Goal: Task Accomplishment & Management: Manage account settings

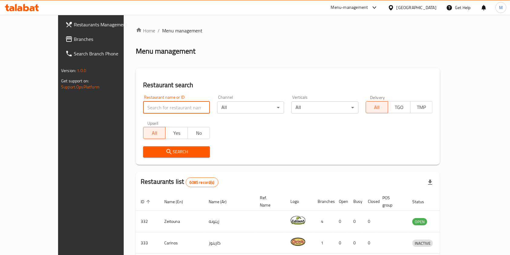
click at [158, 111] on input "search" at bounding box center [176, 107] width 67 height 12
type input "cinnabon"
click button "Search" at bounding box center [176, 151] width 67 height 11
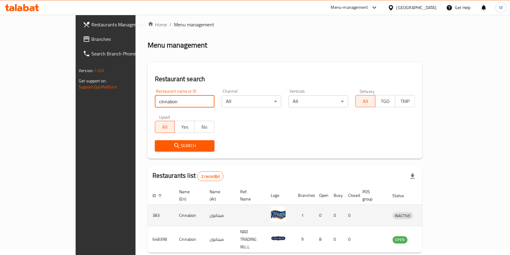
scroll to position [24, 0]
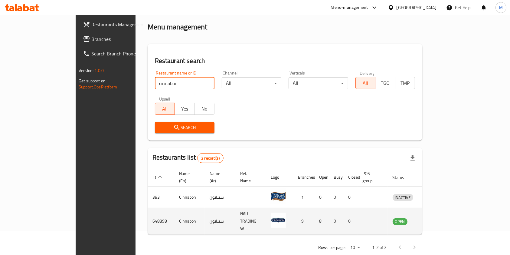
click at [442, 214] on td "enhanced table" at bounding box center [431, 221] width 21 height 27
click at [437, 218] on link "enhanced table" at bounding box center [431, 221] width 11 height 7
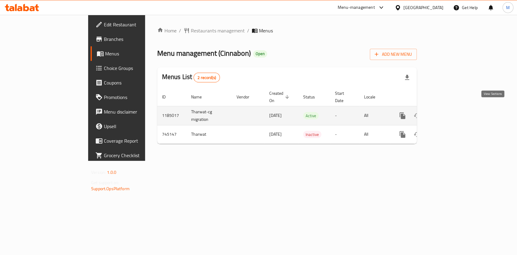
click at [453, 108] on link "enhanced table" at bounding box center [446, 115] width 15 height 15
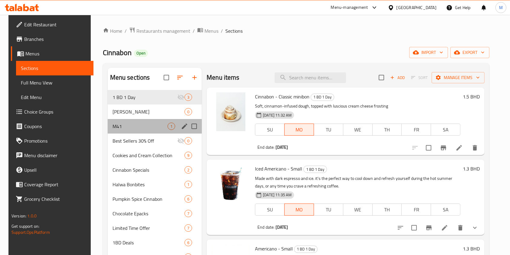
click at [136, 121] on div "M41 1" at bounding box center [155, 126] width 94 height 15
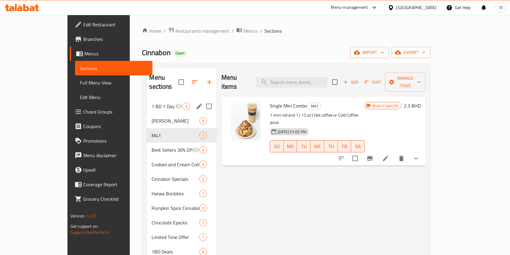
click at [147, 99] on div "1 BD 1 Day 3" at bounding box center [182, 106] width 70 height 15
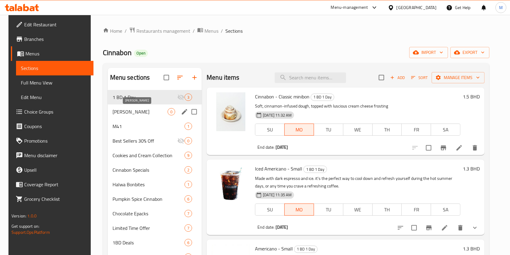
click at [133, 115] on span "[PERSON_NAME]" at bounding box center [140, 111] width 55 height 7
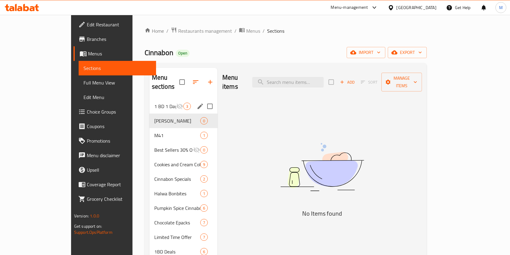
click at [150, 101] on div "1 BD 1 Day 3" at bounding box center [184, 106] width 68 height 15
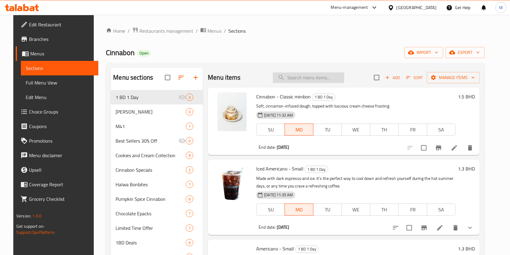
click at [312, 78] on input "search" at bounding box center [308, 77] width 71 height 11
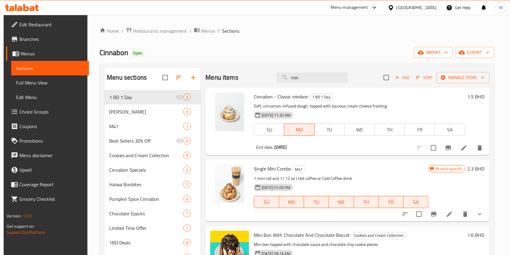
type input "min"
click at [137, 30] on span "Restaurants management" at bounding box center [160, 30] width 54 height 7
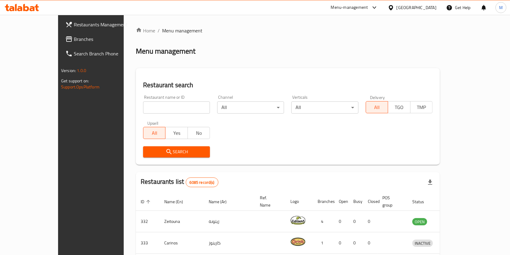
click at [143, 110] on input "search" at bounding box center [176, 107] width 67 height 12
type input "mumbai spice"
click button "Search" at bounding box center [176, 151] width 67 height 11
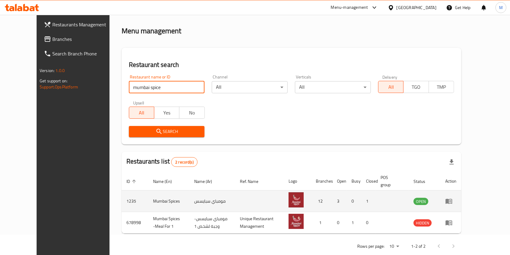
scroll to position [31, 0]
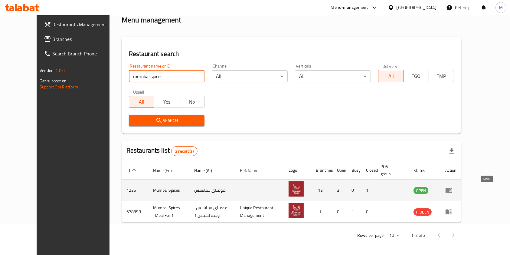
click at [453, 188] on icon "enhanced table" at bounding box center [449, 190] width 7 height 5
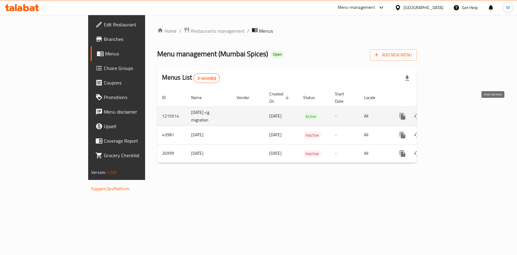
click at [453, 109] on link "enhanced table" at bounding box center [446, 116] width 15 height 15
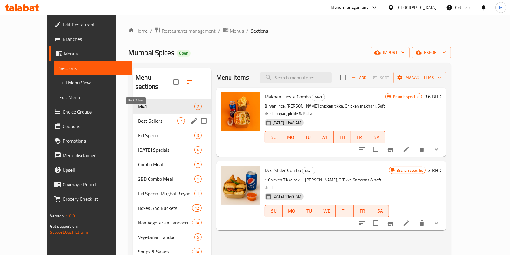
click at [151, 117] on span "Best Sellers" at bounding box center [157, 120] width 39 height 7
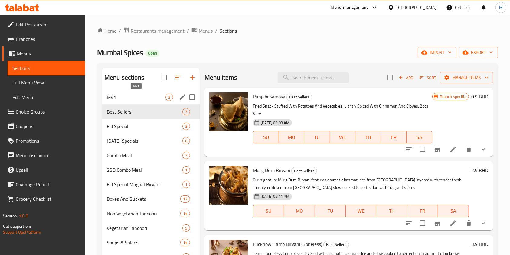
click at [150, 98] on span "M41" at bounding box center [136, 97] width 59 height 7
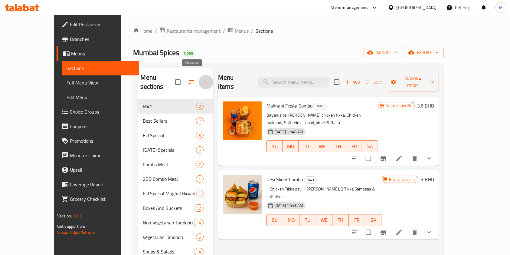
click at [203, 78] on icon "button" at bounding box center [206, 81] width 7 height 7
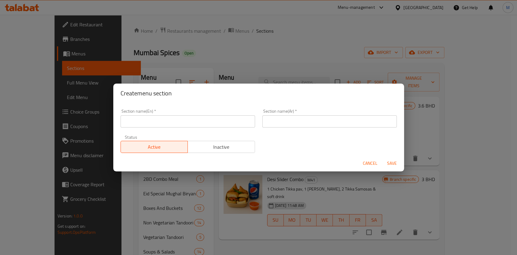
click at [376, 163] on span "Cancel" at bounding box center [370, 164] width 15 height 8
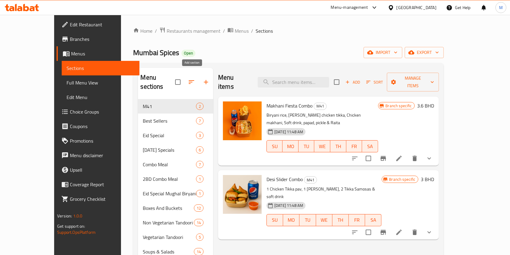
click at [203, 80] on icon "button" at bounding box center [206, 81] width 7 height 7
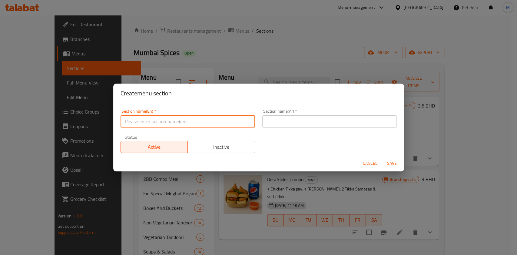
click at [147, 120] on input "text" at bounding box center [187, 121] width 134 height 12
type input "1 BD 1 Day"
click at [301, 121] on input "text" at bounding box center [329, 121] width 134 height 12
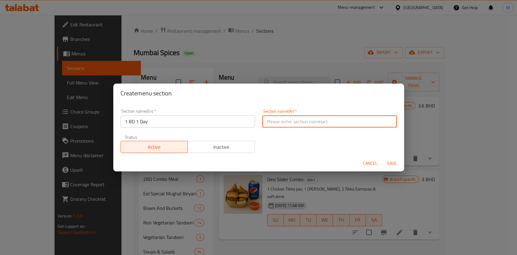
type input "دينار 1 يوم 1"
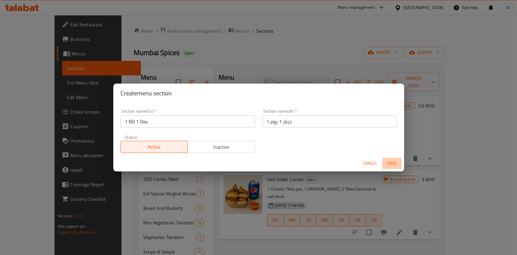
click at [391, 165] on span "Save" at bounding box center [391, 164] width 15 height 8
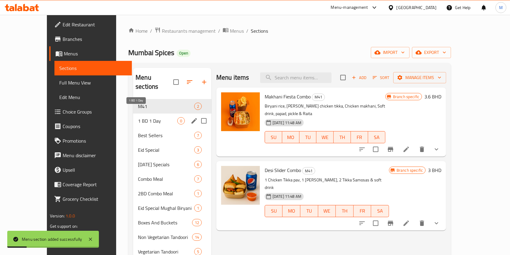
click at [138, 117] on span "1 BD 1 Day" at bounding box center [157, 120] width 39 height 7
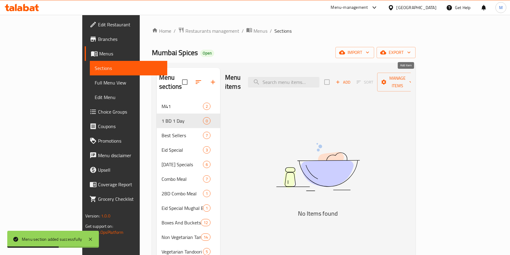
click at [351, 79] on span "Add" at bounding box center [343, 82] width 16 height 7
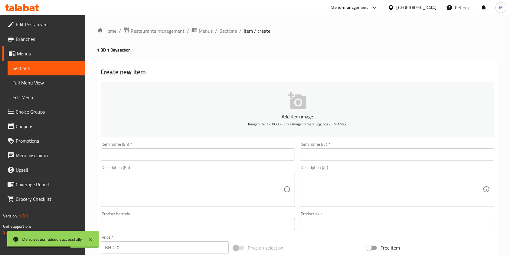
click at [155, 163] on div "Description (En) Description (En)" at bounding box center [197, 186] width 199 height 46
click at [153, 156] on input "text" at bounding box center [198, 154] width 194 height 12
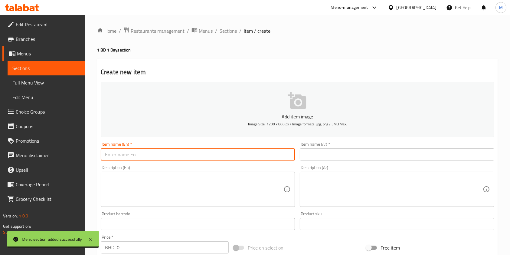
click at [235, 28] on span "Sections" at bounding box center [228, 30] width 17 height 7
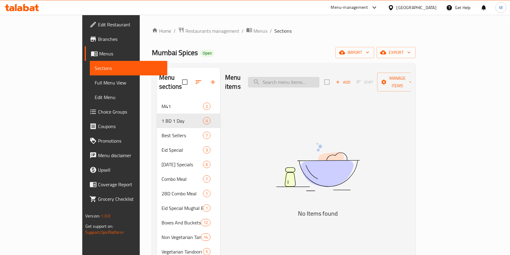
click at [306, 78] on input "search" at bounding box center [283, 82] width 71 height 11
click at [418, 82] on button "Manage items" at bounding box center [398, 82] width 41 height 19
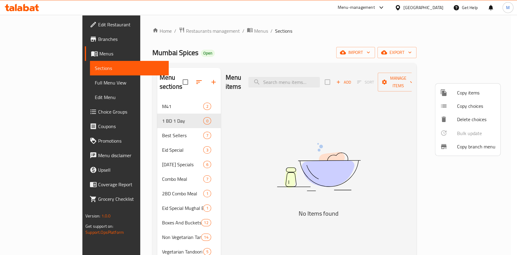
click at [456, 89] on div at bounding box center [448, 92] width 17 height 7
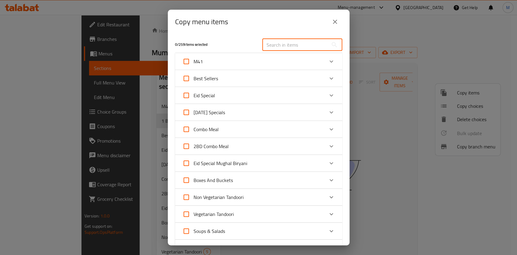
click at [282, 42] on input "text" at bounding box center [295, 45] width 66 height 12
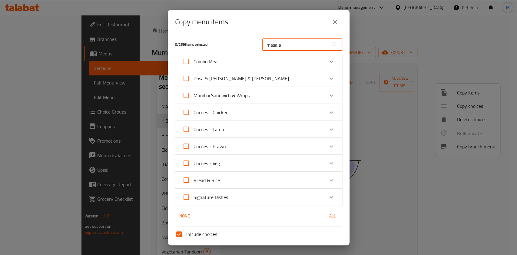
type input "masala"
click at [282, 42] on input "masala" at bounding box center [295, 45] width 66 height 12
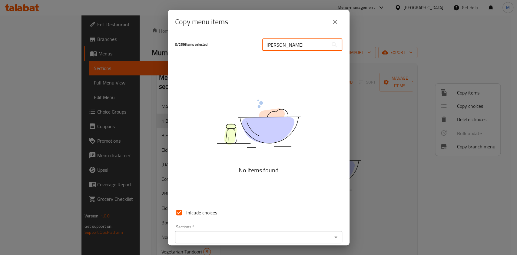
type input "masala"
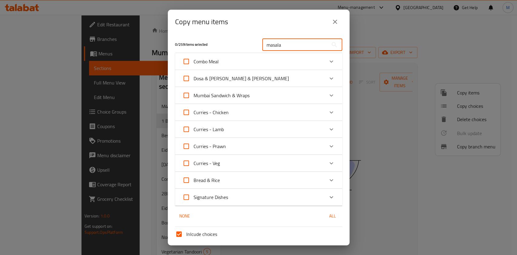
click at [282, 42] on input "masala" at bounding box center [295, 45] width 66 height 12
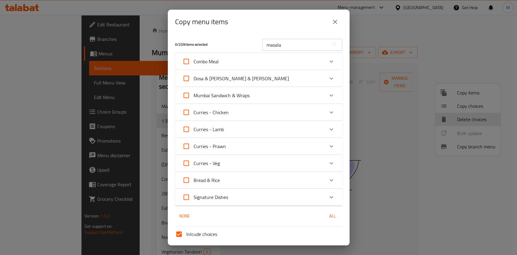
click at [264, 91] on div "Mumbai Sandwich & Wraps" at bounding box center [253, 95] width 142 height 15
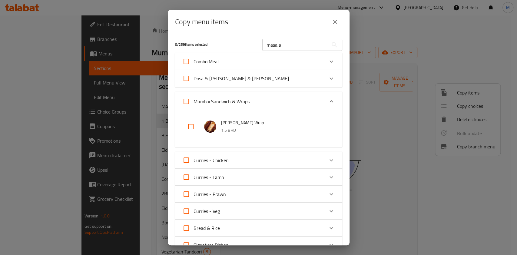
click at [262, 80] on div "Dosa & Parathas & Puri" at bounding box center [253, 78] width 142 height 15
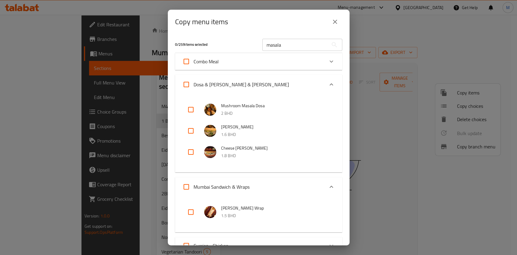
click at [185, 129] on input "checkbox" at bounding box center [190, 131] width 15 height 15
checkbox input "true"
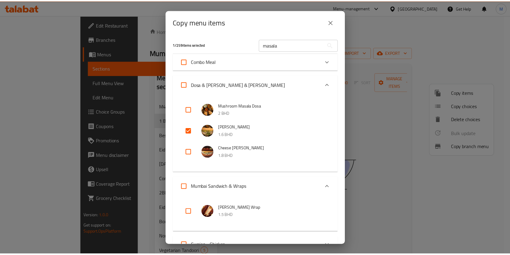
scroll to position [181, 0]
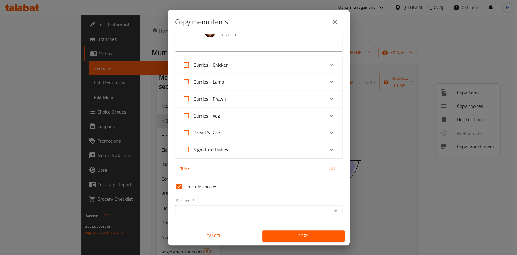
click at [220, 208] on input "Sections   *" at bounding box center [253, 211] width 153 height 8
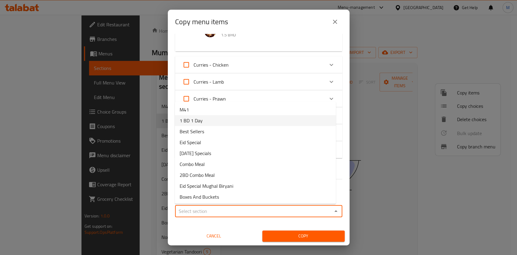
click at [208, 122] on li "1 BD 1 Day" at bounding box center [255, 120] width 161 height 11
type input "1 BD 1 Day"
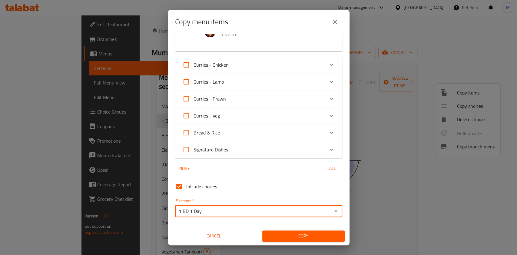
click at [276, 238] on span "Copy" at bounding box center [303, 236] width 73 height 8
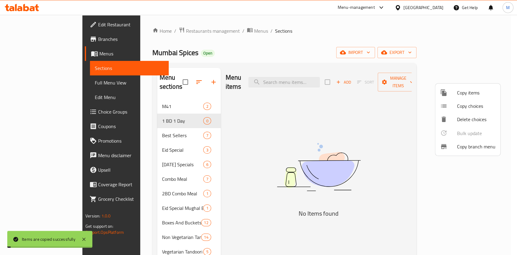
click at [124, 125] on div at bounding box center [258, 127] width 517 height 255
click at [162, 132] on span "Best Sellers" at bounding box center [182, 135] width 41 height 7
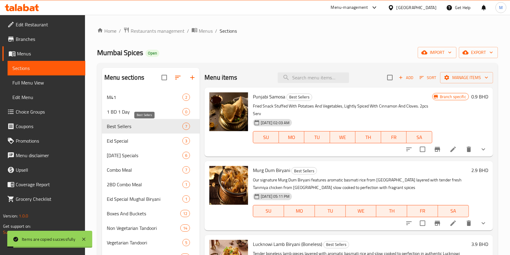
click at [124, 125] on span "Best Sellers" at bounding box center [145, 126] width 76 height 7
click at [132, 109] on span "1 BD 1 Day" at bounding box center [136, 111] width 59 height 7
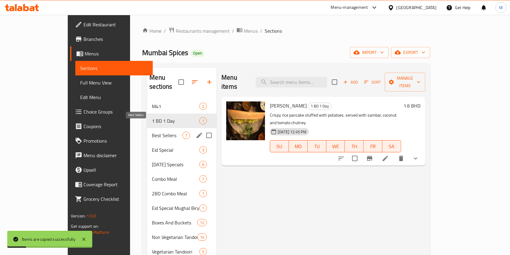
click at [163, 132] on span "Best Sellers" at bounding box center [167, 135] width 31 height 7
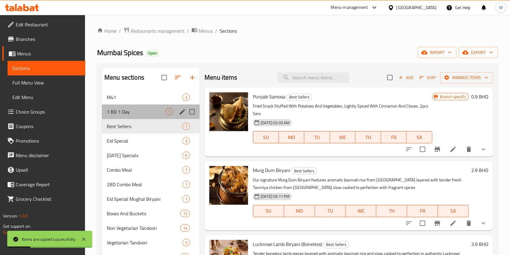
click at [163, 117] on div "1 BD 1 Day 1" at bounding box center [151, 111] width 98 height 15
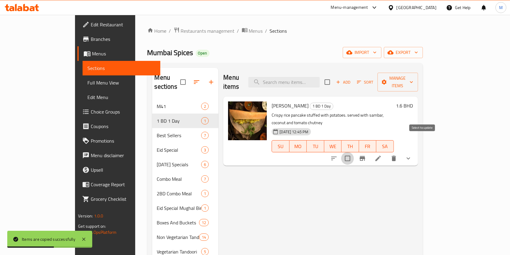
click at [354, 152] on input "checkbox" at bounding box center [347, 158] width 13 height 13
checkbox input "true"
click at [414, 74] on span "Manage items" at bounding box center [398, 81] width 31 height 15
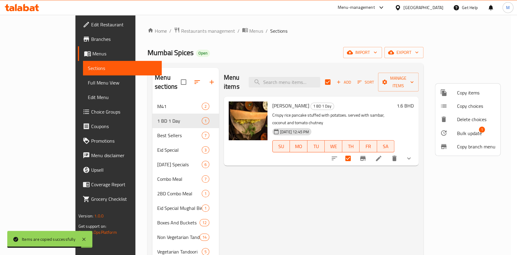
click at [229, 163] on div at bounding box center [258, 127] width 517 height 255
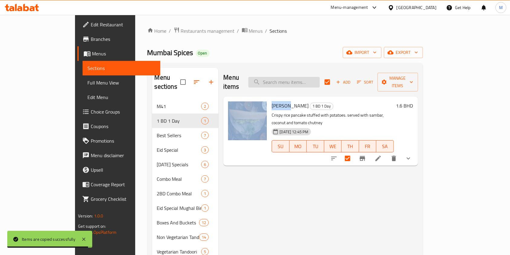
click at [320, 77] on input "search" at bounding box center [284, 82] width 71 height 11
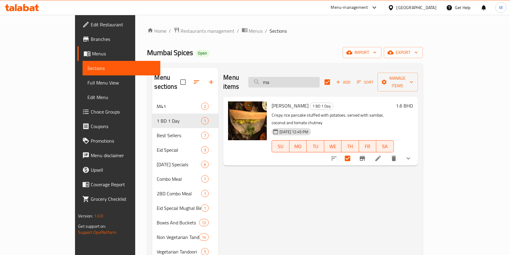
type input "mas"
checkbox input "false"
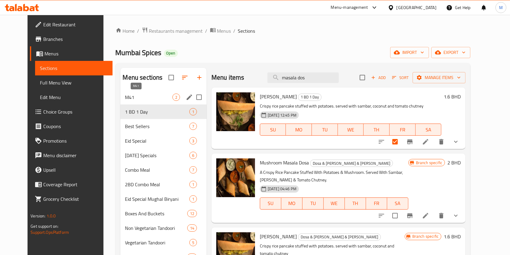
type input "masala dos"
click at [127, 96] on span "M41" at bounding box center [148, 97] width 47 height 7
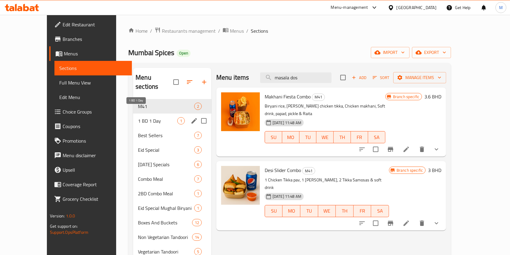
click at [138, 117] on span "1 BD 1 Day" at bounding box center [157, 120] width 39 height 7
checkbox input "true"
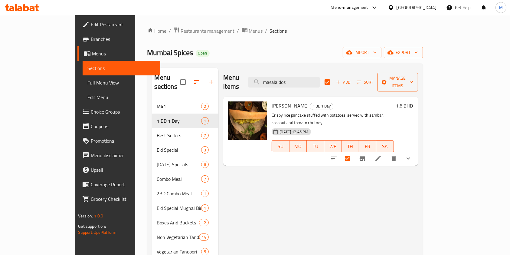
click at [414, 79] on span "Manage items" at bounding box center [398, 81] width 31 height 15
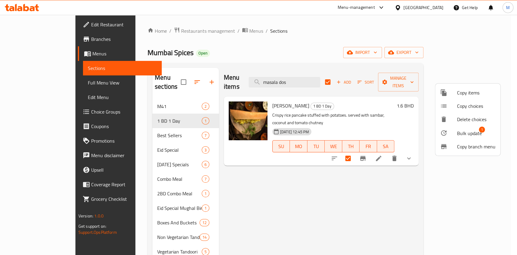
click at [461, 127] on li "Bulk update 1" at bounding box center [467, 133] width 65 height 14
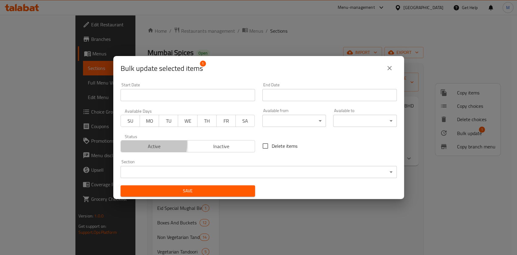
click at [137, 144] on span "Active" at bounding box center [154, 146] width 62 height 9
click at [219, 120] on span "FR" at bounding box center [226, 121] width 14 height 9
click at [276, 99] on input "Start Date" at bounding box center [329, 95] width 134 height 12
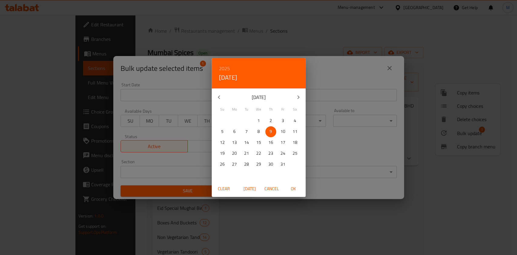
click at [278, 131] on span "10" at bounding box center [282, 132] width 11 height 8
click at [292, 190] on span "OK" at bounding box center [293, 189] width 15 height 8
type input "[DATE]"
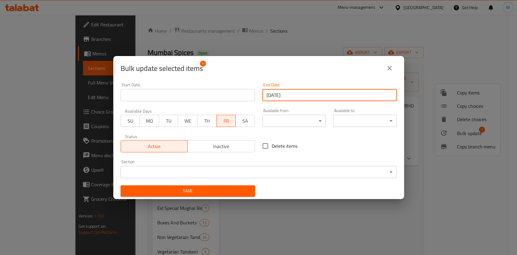
click at [229, 189] on span "Save" at bounding box center [187, 191] width 125 height 8
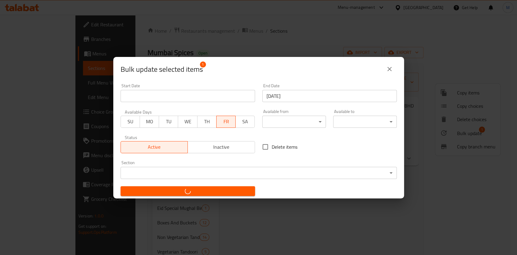
checkbox input "false"
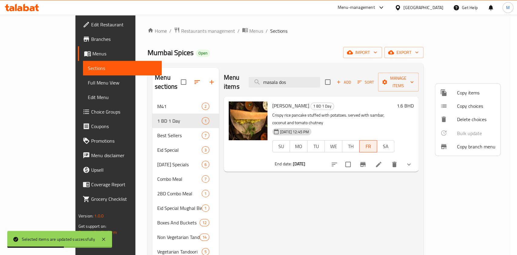
click at [431, 183] on div at bounding box center [258, 127] width 517 height 255
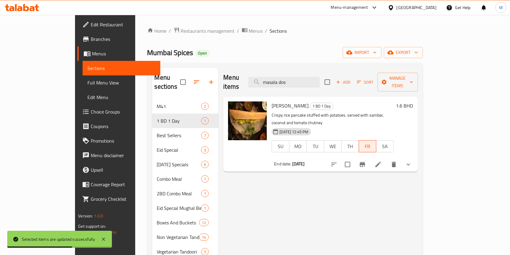
click at [382, 161] on icon at bounding box center [378, 164] width 7 height 7
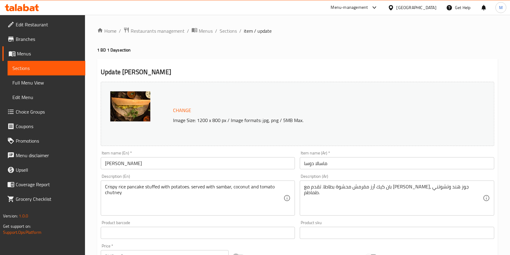
click at [27, 40] on span "Branches" at bounding box center [48, 38] width 65 height 7
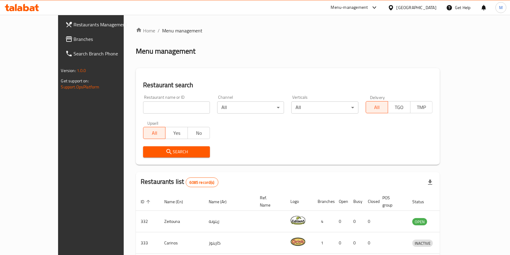
click at [168, 108] on div "Home / Menu management Menu management Restaurant search Restaurant name or ID …" at bounding box center [288, 225] width 304 height 397
click at [168, 108] on input "search" at bounding box center [176, 107] width 67 height 12
type input "cinnabon"
click button "Search" at bounding box center [176, 151] width 67 height 11
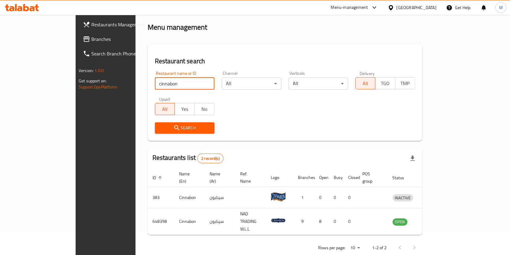
scroll to position [24, 0]
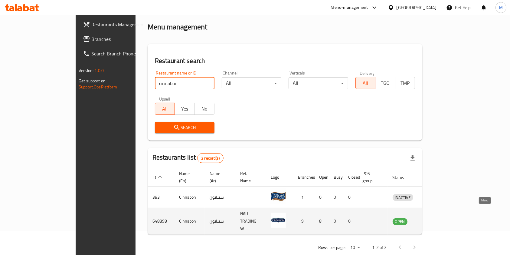
click at [437, 218] on link "enhanced table" at bounding box center [431, 221] width 11 height 7
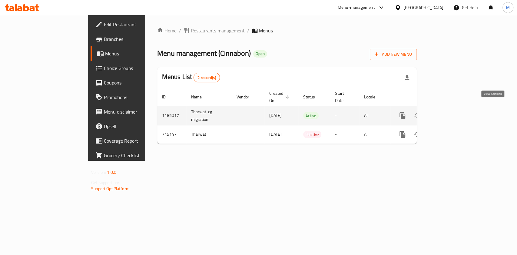
click at [449, 113] on icon "enhanced table" at bounding box center [445, 115] width 5 height 5
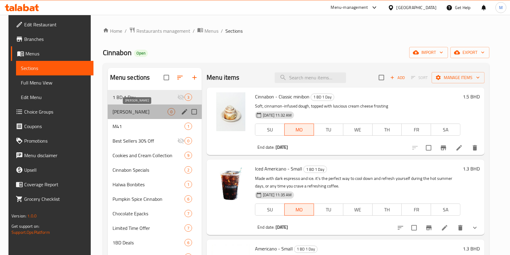
click at [119, 112] on span "[PERSON_NAME]" at bounding box center [140, 111] width 55 height 7
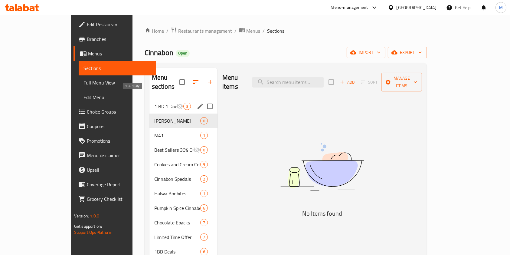
click at [154, 103] on span "1 BD 1 Day" at bounding box center [165, 106] width 22 height 7
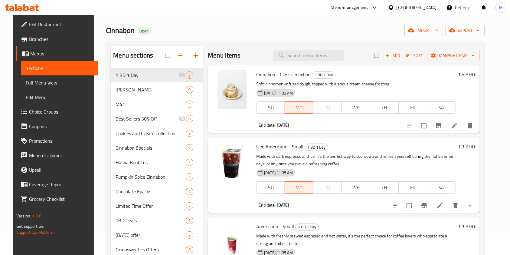
scroll to position [40, 0]
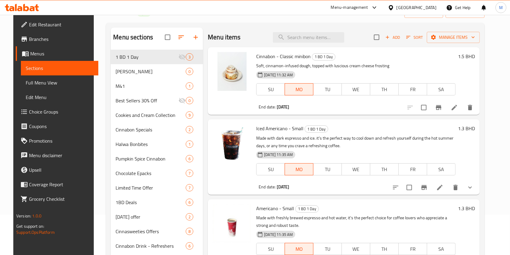
click at [300, 55] on span "Cinnabon - Classic minibon" at bounding box center [283, 56] width 54 height 9
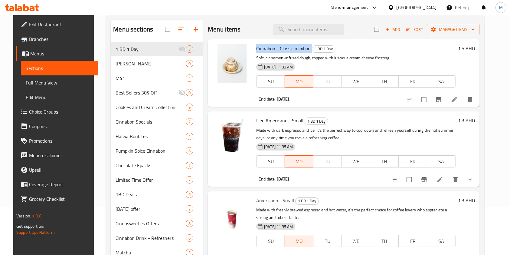
scroll to position [0, 0]
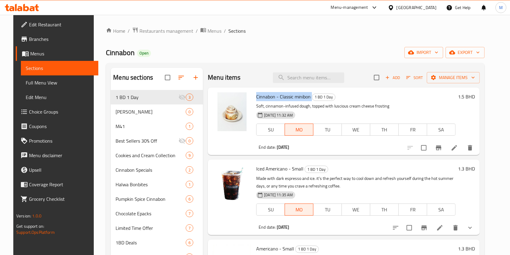
click at [279, 98] on span "Cinnabon - Classic minibon" at bounding box center [283, 96] width 54 height 9
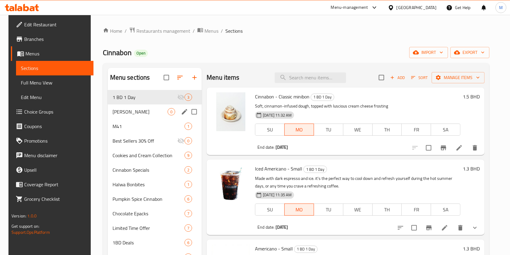
click at [130, 117] on div "Boba Refreshers 0" at bounding box center [155, 111] width 94 height 15
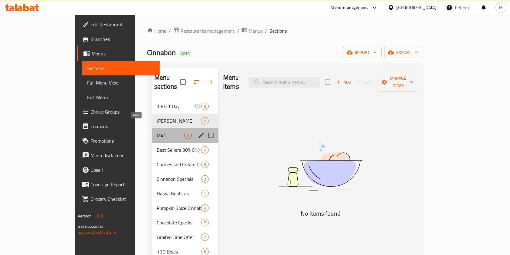
click at [157, 132] on span "M41" at bounding box center [171, 135] width 28 height 7
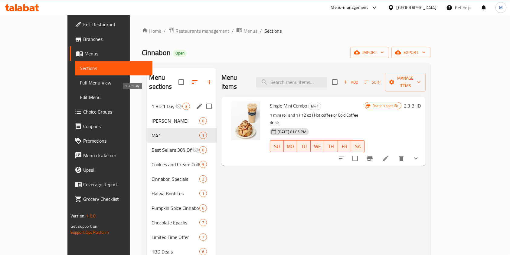
click at [152, 103] on span "1 BD 1 Day" at bounding box center [163, 106] width 23 height 7
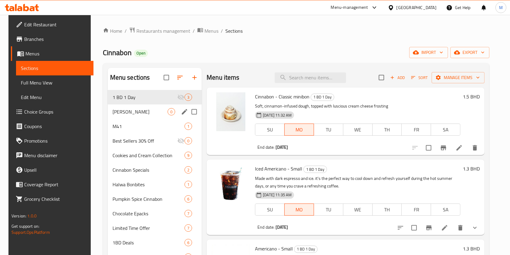
click at [130, 110] on span "[PERSON_NAME]" at bounding box center [140, 111] width 55 height 7
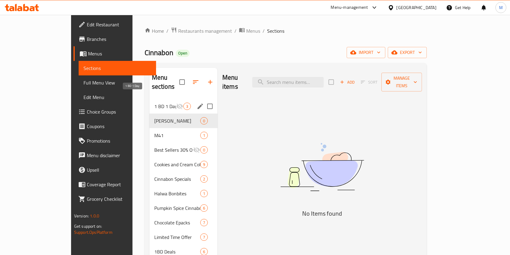
click at [154, 103] on span "1 BD 1 Day" at bounding box center [165, 106] width 22 height 7
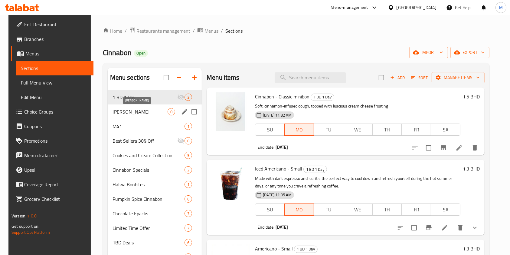
click at [137, 113] on span "[PERSON_NAME]" at bounding box center [140, 111] width 55 height 7
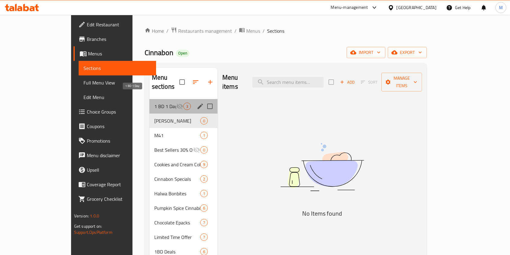
click at [154, 103] on span "1 BD 1 Day" at bounding box center [165, 106] width 22 height 7
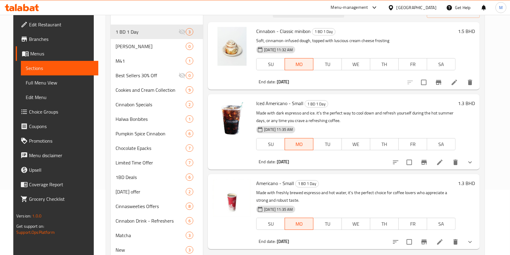
scroll to position [40, 0]
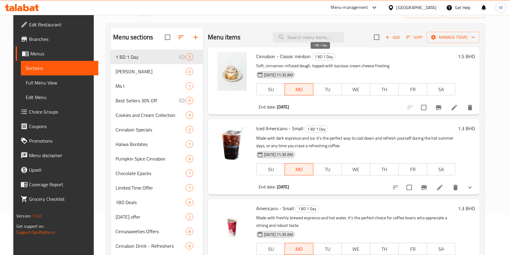
click at [315, 53] on span "1 BD 1 Day" at bounding box center [323, 56] width 23 height 7
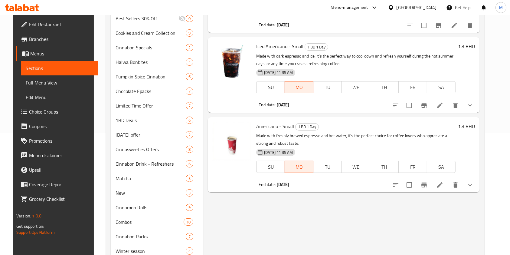
scroll to position [41, 0]
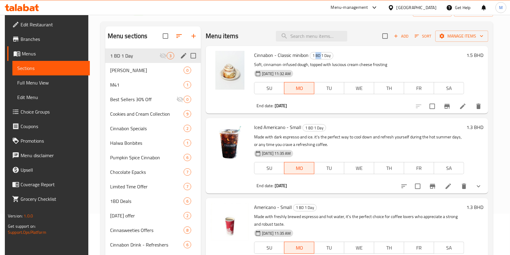
click at [150, 62] on div "1 BD 1 Day 3" at bounding box center [153, 55] width 96 height 15
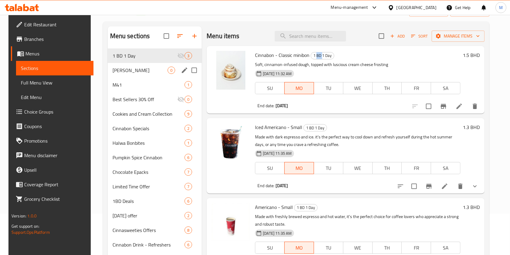
click at [140, 68] on span "Boba Refreshers" at bounding box center [140, 70] width 55 height 7
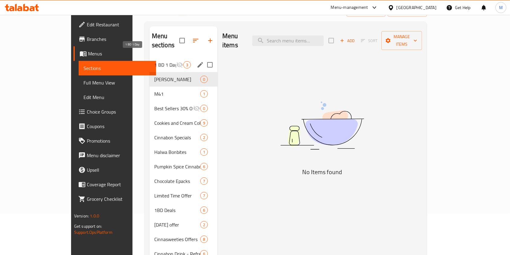
click at [154, 61] on span "1 BD 1 Day" at bounding box center [165, 64] width 22 height 7
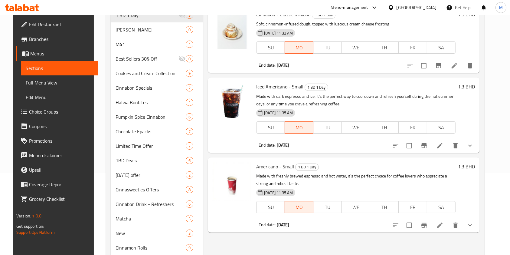
scroll to position [41, 0]
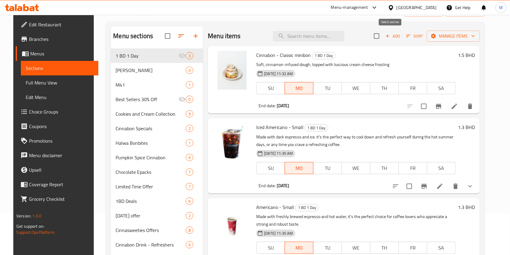
click at [383, 36] on input "checkbox" at bounding box center [377, 36] width 13 height 13
checkbox input "true"
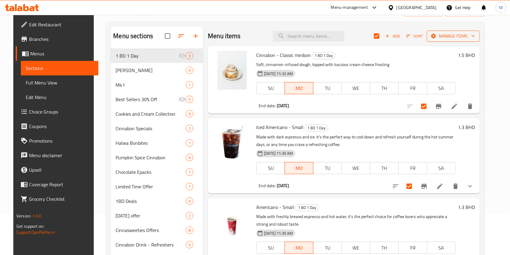
click at [460, 36] on span "Manage items" at bounding box center [453, 36] width 43 height 8
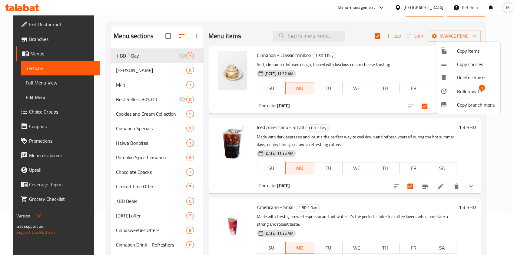
click at [463, 92] on span "Bulk update" at bounding box center [469, 91] width 25 height 7
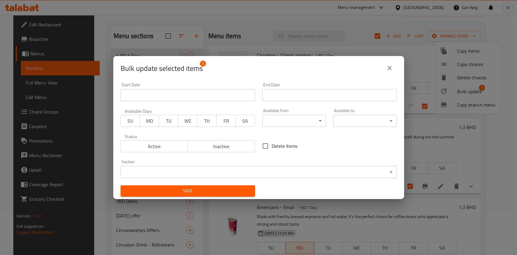
click at [156, 147] on span "Active" at bounding box center [154, 146] width 62 height 9
click at [229, 118] on span "FR" at bounding box center [226, 121] width 14 height 9
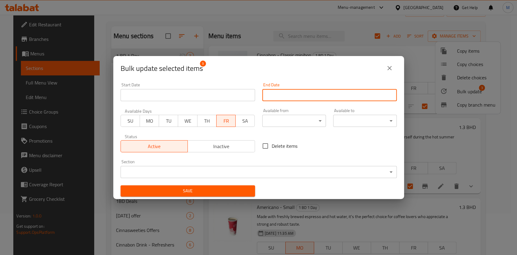
click at [287, 93] on input "Start Date" at bounding box center [329, 95] width 134 height 12
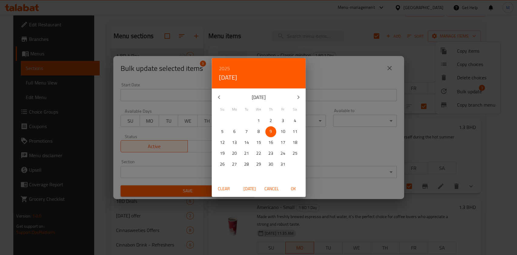
click at [281, 133] on p "10" at bounding box center [282, 132] width 5 height 8
click at [290, 183] on button "OK" at bounding box center [293, 188] width 19 height 11
type input "[DATE]"
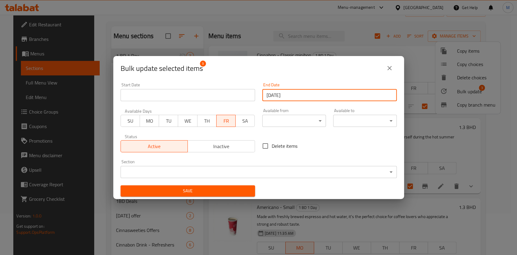
click at [205, 192] on span "Save" at bounding box center [187, 191] width 125 height 8
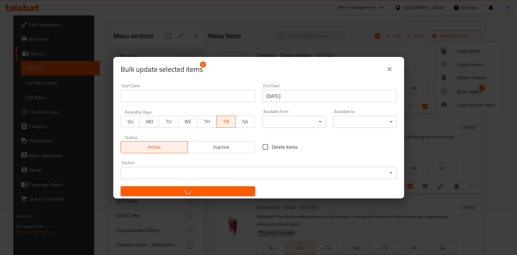
checkbox input "false"
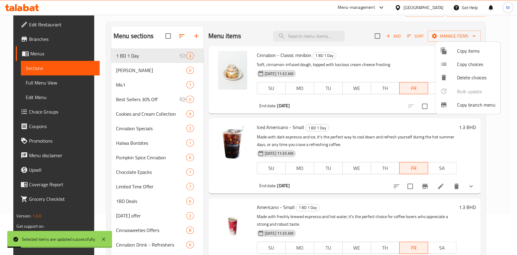
click at [391, 34] on div at bounding box center [258, 127] width 517 height 255
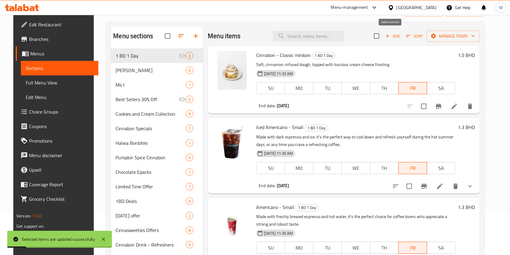
click at [383, 34] on input "checkbox" at bounding box center [377, 36] width 13 height 13
checkbox input "true"
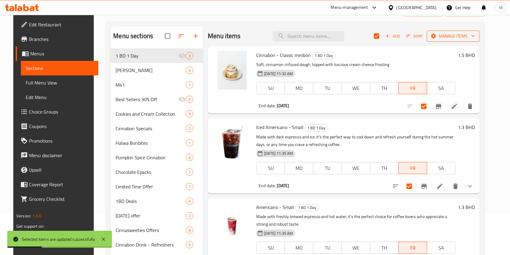
click at [460, 35] on span "Manage items" at bounding box center [453, 36] width 43 height 8
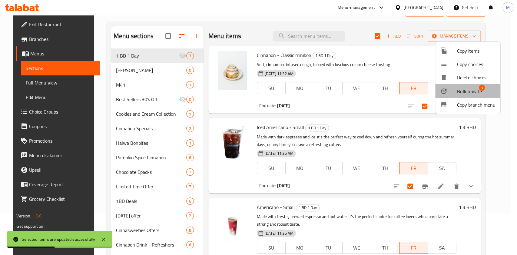
click at [467, 88] on span "Bulk update" at bounding box center [469, 91] width 25 height 7
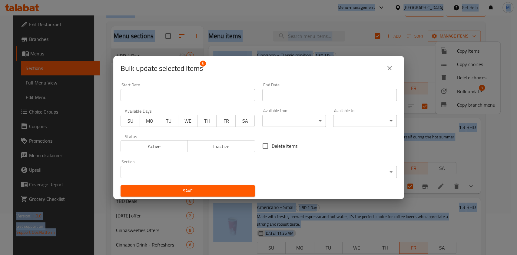
click at [156, 145] on span "Active" at bounding box center [154, 146] width 62 height 9
click at [224, 123] on span "FR" at bounding box center [226, 121] width 14 height 9
click at [298, 85] on div "End Date End Date" at bounding box center [329, 92] width 134 height 18
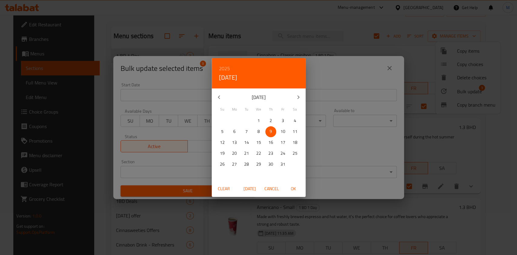
click at [298, 96] on icon "button" at bounding box center [298, 97] width 2 height 4
click at [217, 100] on icon "button" at bounding box center [218, 97] width 7 height 7
click at [279, 130] on span "10" at bounding box center [282, 132] width 11 height 8
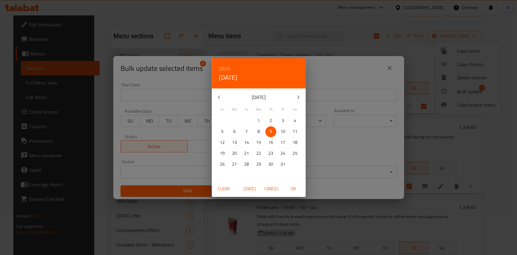
click at [279, 130] on span "10" at bounding box center [282, 132] width 11 height 8
click at [294, 186] on span "OK" at bounding box center [293, 189] width 15 height 8
type input "[DATE]"
click at [294, 186] on span "OK" at bounding box center [293, 189] width 15 height 8
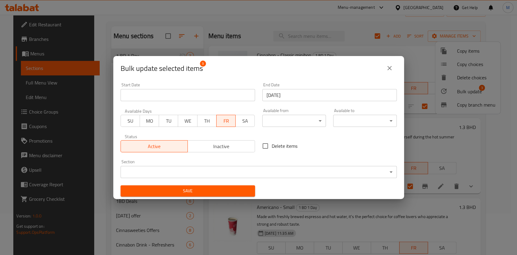
click at [165, 97] on input "Start Date" at bounding box center [187, 95] width 134 height 12
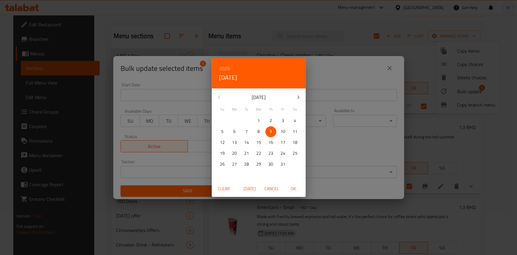
click at [284, 130] on p "10" at bounding box center [282, 132] width 5 height 8
click at [292, 185] on span "OK" at bounding box center [293, 189] width 15 height 8
type input "[DATE]"
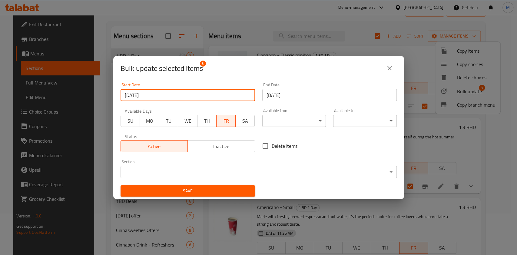
click at [211, 193] on span "Save" at bounding box center [187, 191] width 125 height 8
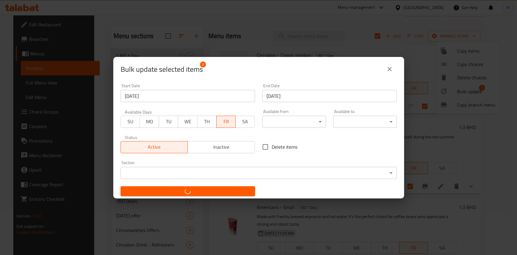
checkbox input "false"
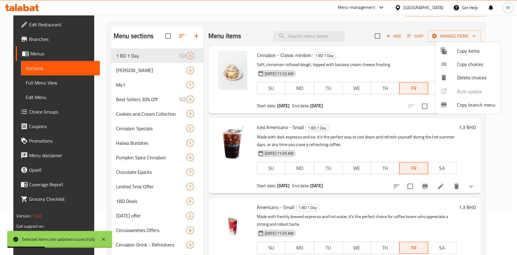
click at [310, 12] on div at bounding box center [258, 127] width 517 height 255
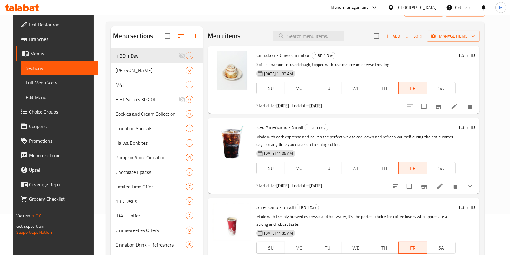
click at [377, 30] on div "Menu items Add Sort Manage items" at bounding box center [344, 36] width 272 height 20
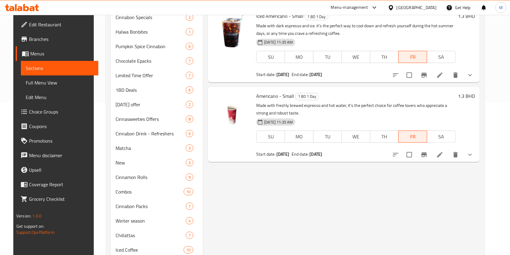
scroll to position [1, 0]
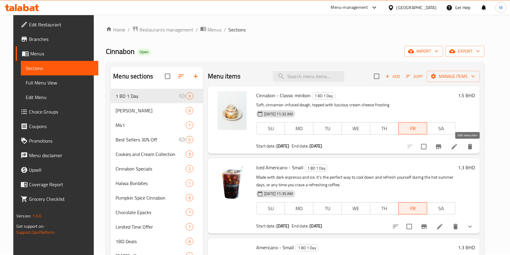
click at [458, 146] on icon at bounding box center [454, 146] width 7 height 7
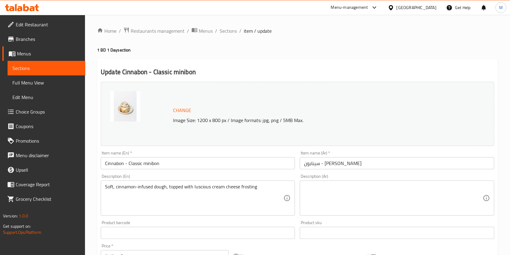
click at [285, 47] on div "Home / Restaurants management / Menus / Sections / item / update 1 BD 1 Day sec…" at bounding box center [297, 225] width 401 height 397
click at [232, 30] on span "Sections" at bounding box center [228, 30] width 17 height 7
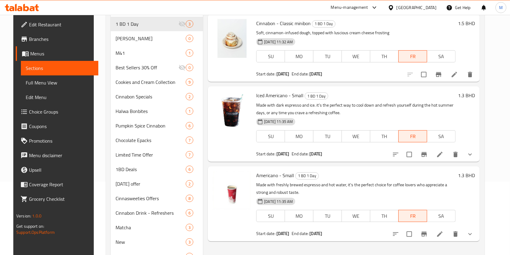
scroll to position [81, 0]
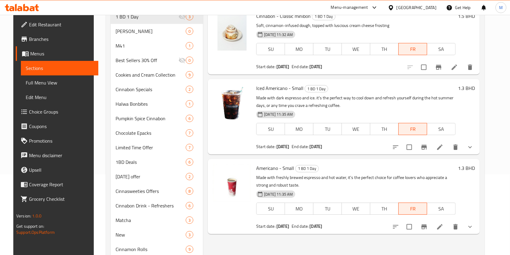
click at [449, 148] on li at bounding box center [440, 147] width 17 height 11
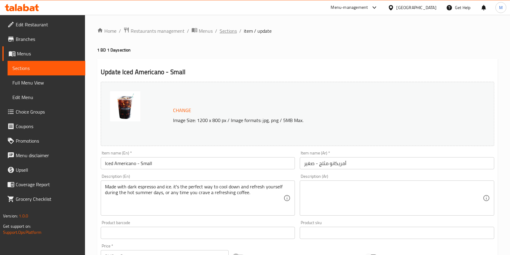
click at [224, 29] on span "Sections" at bounding box center [228, 30] width 17 height 7
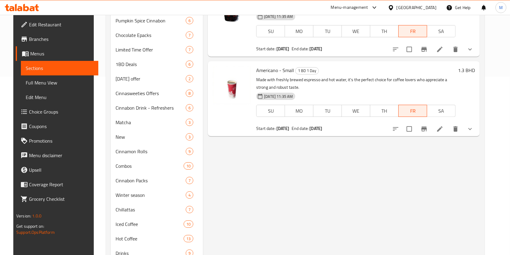
scroll to position [161, 0]
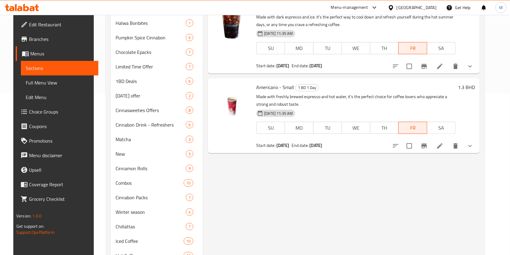
click at [449, 150] on li at bounding box center [440, 145] width 17 height 11
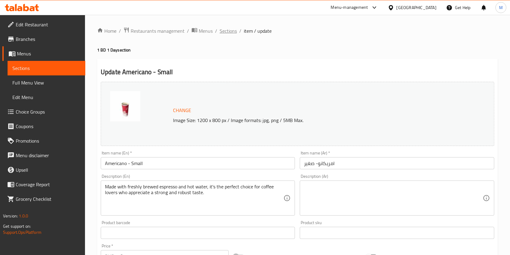
click at [229, 32] on span "Sections" at bounding box center [228, 30] width 17 height 7
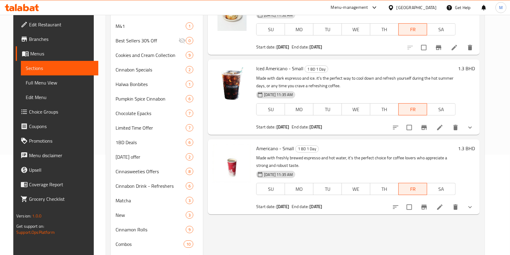
scroll to position [82, 0]
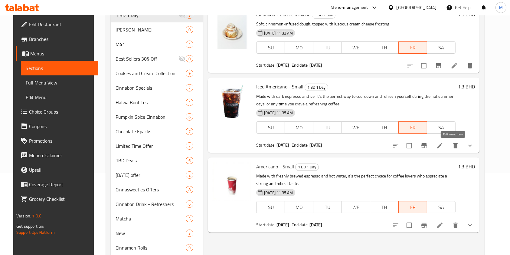
click at [444, 145] on icon at bounding box center [440, 145] width 7 height 7
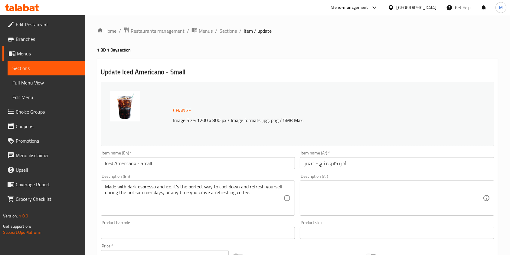
drag, startPoint x: 302, startPoint y: 0, endPoint x: 334, endPoint y: 48, distance: 58.2
click at [334, 48] on h4 "1 BD 1 Day section" at bounding box center [297, 50] width 401 height 6
click at [233, 29] on span "Sections" at bounding box center [228, 30] width 17 height 7
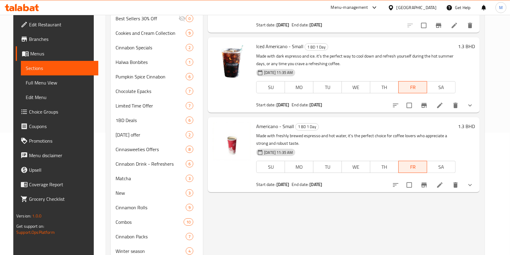
scroll to position [40, 0]
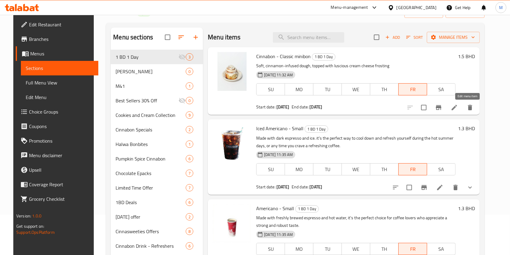
click at [458, 107] on icon at bounding box center [454, 107] width 7 height 7
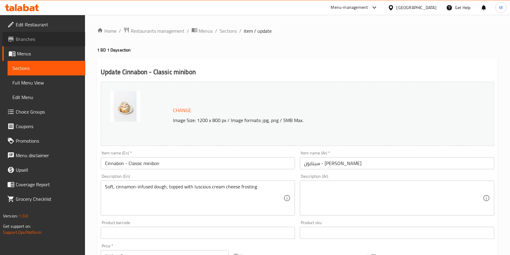
click at [48, 42] on span "Branches" at bounding box center [48, 38] width 65 height 7
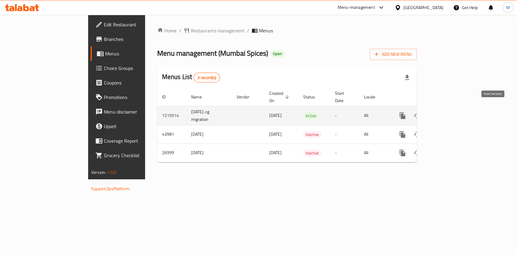
click at [450, 112] on icon "enhanced table" at bounding box center [445, 115] width 7 height 7
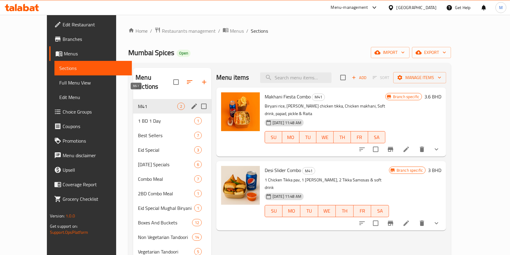
click at [138, 103] on span "M41" at bounding box center [157, 106] width 39 height 7
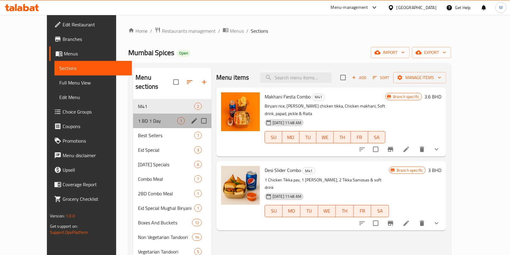
click at [133, 114] on div "1 BD 1 Day 1" at bounding box center [172, 121] width 78 height 15
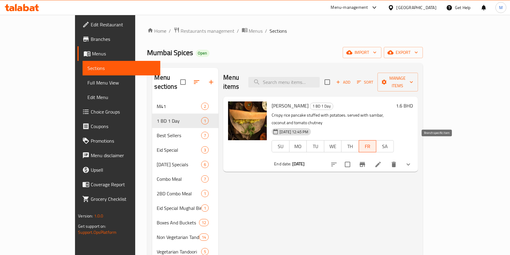
click at [365, 162] on icon "Branch-specific-item" at bounding box center [362, 164] width 5 height 5
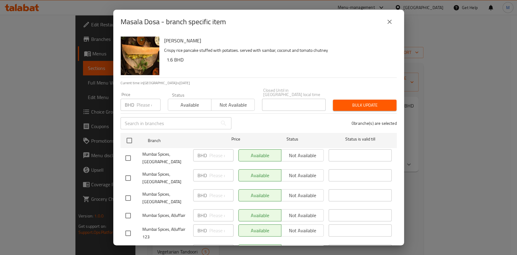
click at [387, 23] on icon "close" at bounding box center [389, 21] width 7 height 7
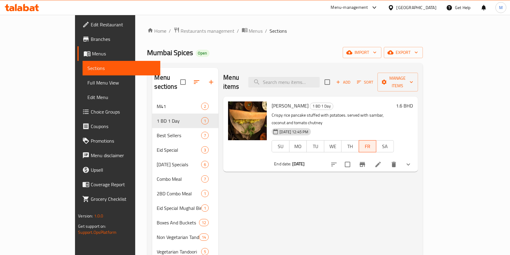
click at [382, 161] on icon at bounding box center [378, 164] width 7 height 7
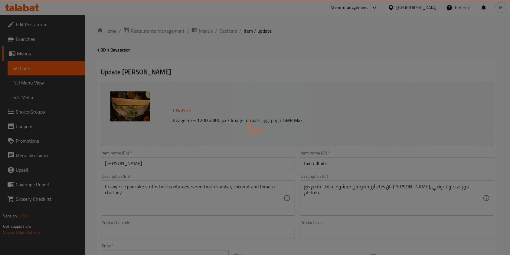
type input "أضف المشروب الغازي"
type input "0"
type input "6"
type input "أضف عصير:"
type input "0"
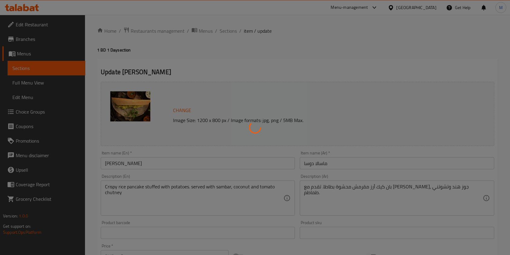
type input "6"
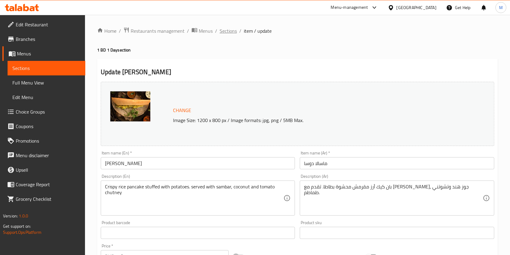
click at [225, 32] on span "Sections" at bounding box center [228, 30] width 17 height 7
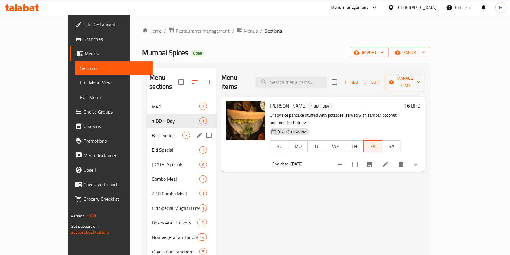
click at [152, 132] on span "Best Sellers" at bounding box center [167, 135] width 31 height 7
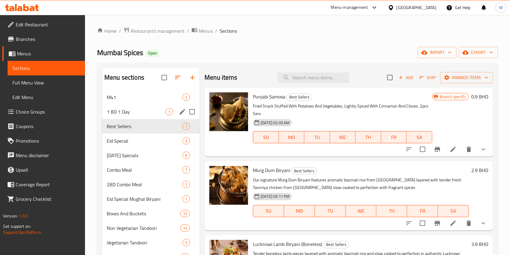
click at [138, 112] on span "1 BD 1 Day" at bounding box center [136, 111] width 59 height 7
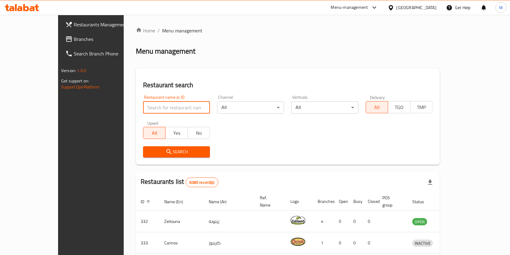
click at [143, 105] on input "search" at bounding box center [176, 107] width 67 height 12
type input "COSTA"
click button "Search" at bounding box center [176, 151] width 67 height 11
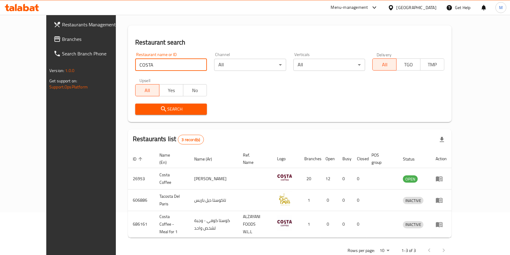
scroll to position [45, 0]
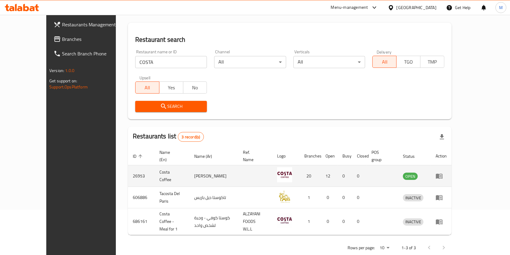
click at [447, 172] on link "enhanced table" at bounding box center [441, 175] width 11 height 7
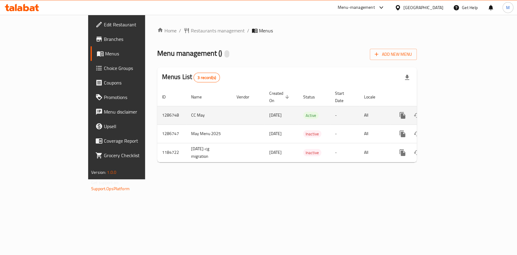
click at [450, 112] on icon "enhanced table" at bounding box center [445, 115] width 7 height 7
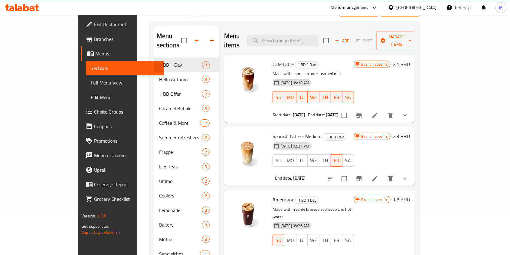
scroll to position [81, 0]
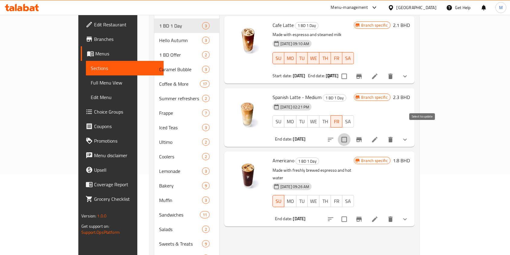
click at [351, 133] on input "checkbox" at bounding box center [344, 139] width 13 height 13
checkbox input "true"
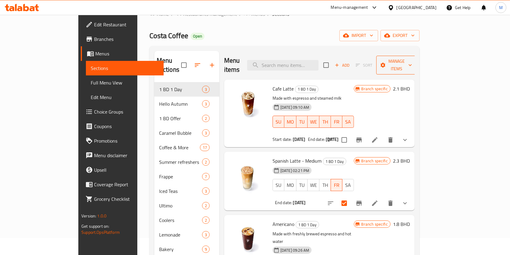
scroll to position [0, 0]
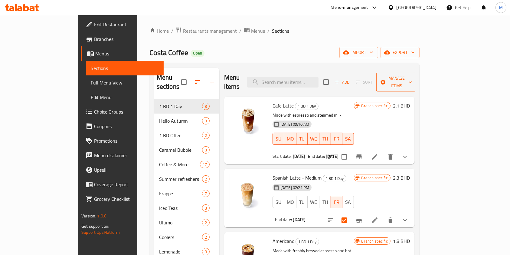
click at [417, 73] on button "Manage items" at bounding box center [397, 82] width 41 height 19
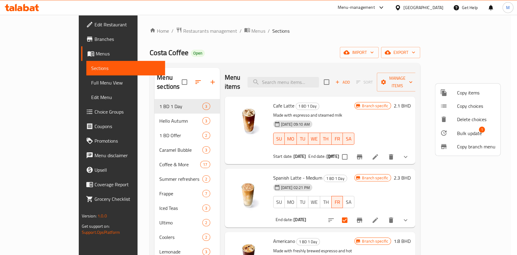
click at [467, 133] on span "Bulk update" at bounding box center [469, 133] width 25 height 7
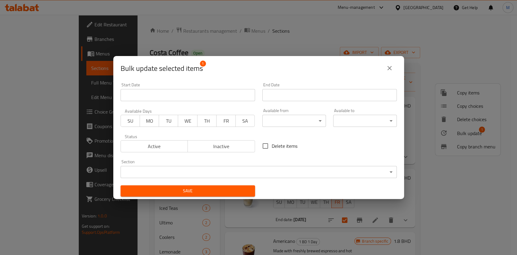
click at [182, 142] on span "Active" at bounding box center [154, 146] width 62 height 9
click at [224, 119] on span "FR" at bounding box center [226, 121] width 14 height 9
click at [267, 98] on input "Start Date" at bounding box center [329, 95] width 134 height 12
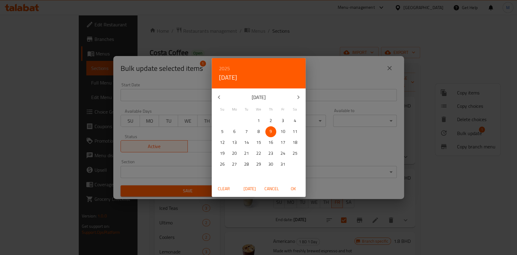
click at [283, 131] on p "10" at bounding box center [282, 132] width 5 height 8
click at [294, 191] on span "OK" at bounding box center [293, 189] width 15 height 8
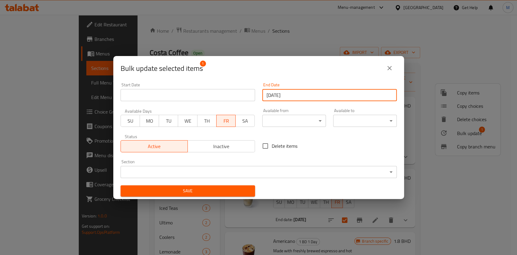
click at [225, 101] on div "Start Date Start Date" at bounding box center [188, 92] width 142 height 26
click at [220, 83] on div "Start Date Start Date" at bounding box center [187, 92] width 134 height 18
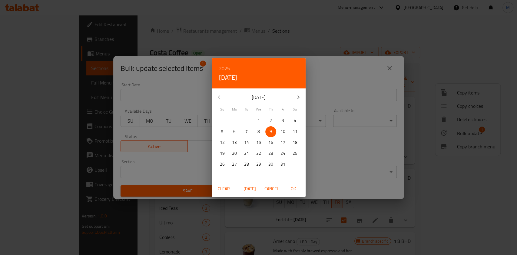
click at [222, 92] on div "[DATE]" at bounding box center [259, 97] width 94 height 15
click at [198, 69] on div "2025 Thu, Oct 9 October 2025 Su Mo Tu We Th Fr Sa 28 29 30 1 2 3 4 5 6 7 8 9 10…" at bounding box center [258, 127] width 517 height 255
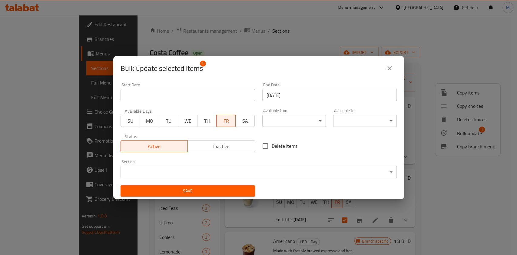
click at [283, 95] on input "[DATE]" at bounding box center [329, 95] width 134 height 12
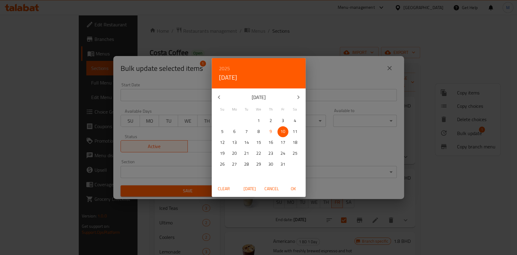
click at [294, 130] on p "11" at bounding box center [294, 132] width 5 height 8
click at [301, 184] on button "OK" at bounding box center [293, 188] width 19 height 11
type input "11-10-2025"
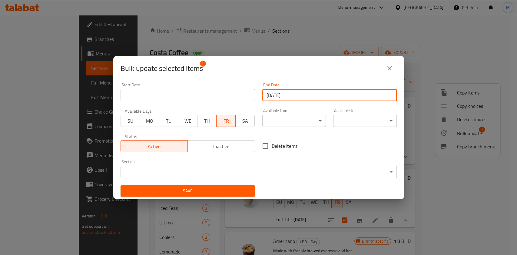
click at [202, 90] on input "Start Date" at bounding box center [187, 95] width 134 height 12
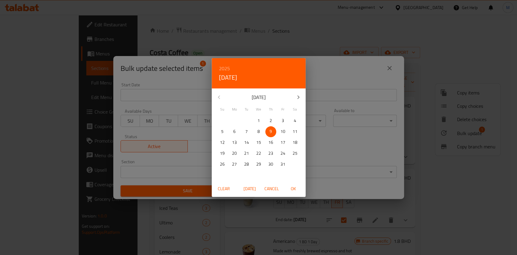
click at [202, 90] on div "2025 Thu, Oct 9 October 2025 Su Mo Tu We Th Fr Sa 28 29 30 1 2 3 4 5 6 7 8 9 10…" at bounding box center [258, 127] width 517 height 255
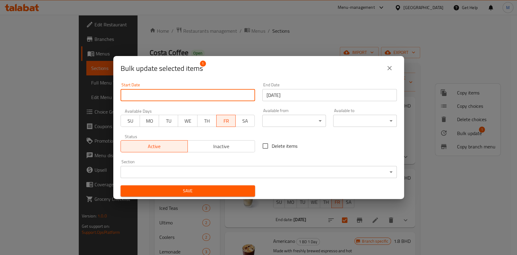
click at [203, 91] on input "Start Date" at bounding box center [187, 95] width 134 height 12
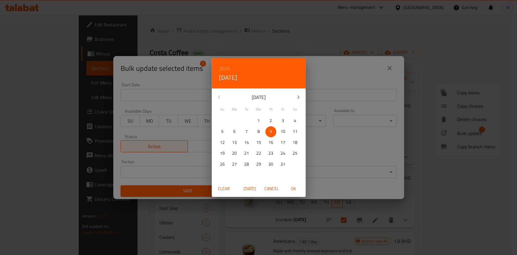
click at [294, 132] on p "11" at bounding box center [294, 132] width 5 height 8
click at [295, 188] on span "OK" at bounding box center [293, 189] width 15 height 8
type input "11-10-2025"
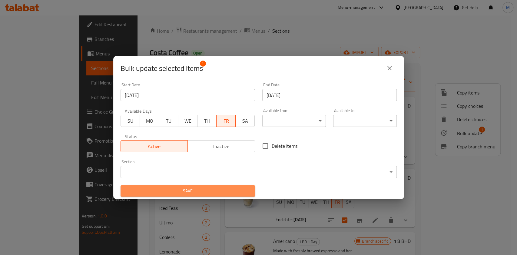
click at [228, 191] on span "Save" at bounding box center [187, 191] width 125 height 8
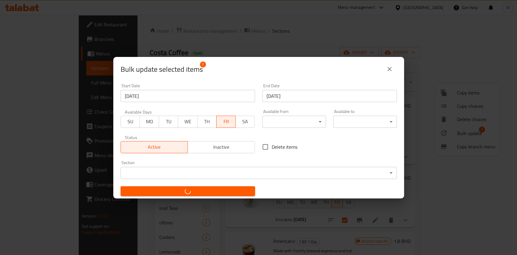
checkbox input "false"
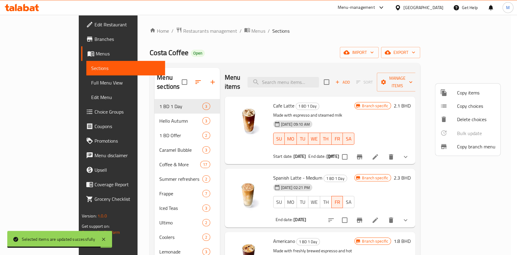
click at [337, 54] on div at bounding box center [258, 127] width 517 height 255
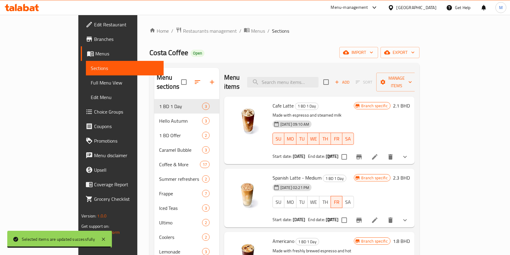
scroll to position [40, 0]
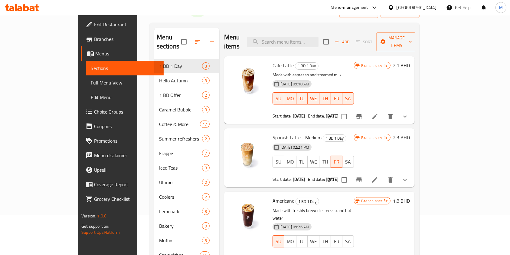
click at [384, 174] on li at bounding box center [375, 179] width 17 height 11
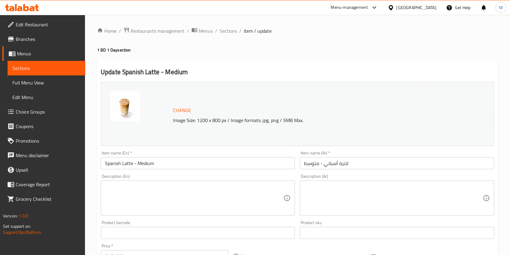
click at [48, 40] on span "Branches" at bounding box center [48, 38] width 65 height 7
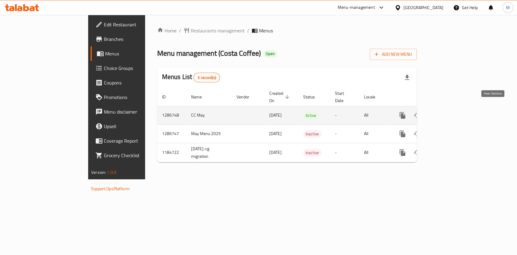
click at [450, 112] on icon "enhanced table" at bounding box center [445, 115] width 7 height 7
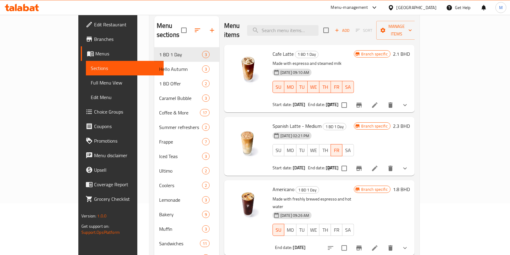
scroll to position [81, 0]
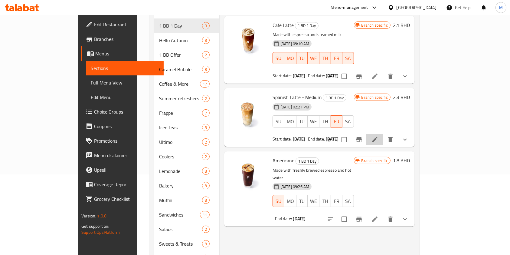
click at [384, 134] on li at bounding box center [375, 139] width 17 height 11
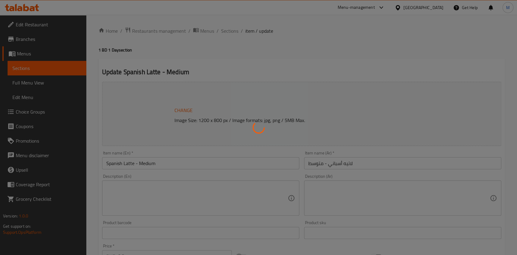
type input "Your Drink Type"
type input "1"
type input "اختيارك من القهوة"
type input "1"
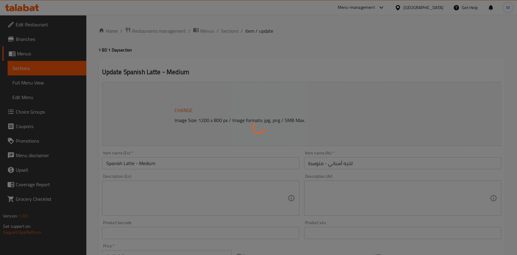
type input "1"
type input "إختيارك من الحليب:"
type input "1"
type input "Add On:"
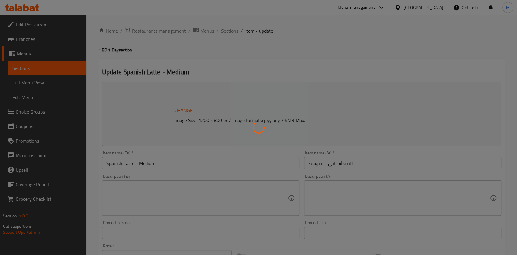
type input "0"
type input "9"
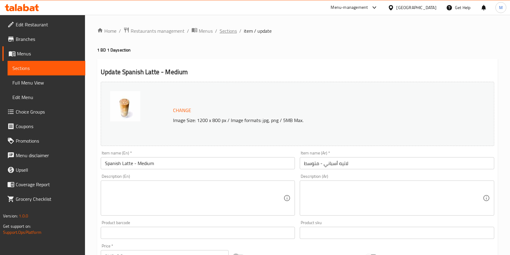
click at [225, 31] on span "Sections" at bounding box center [228, 30] width 17 height 7
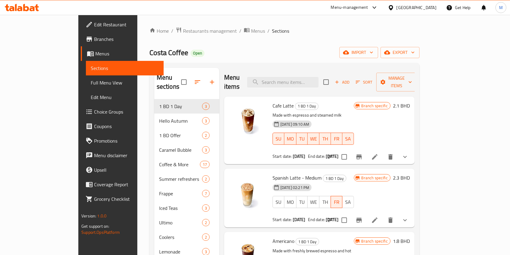
click at [163, 35] on div "Home / Restaurants management / Menus / Sections Costa Coffee Open import expor…" at bounding box center [285, 197] width 270 height 341
click at [183, 34] on span "Restaurants management" at bounding box center [210, 30] width 54 height 7
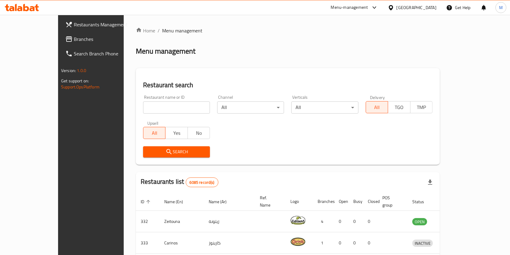
click at [165, 105] on div "Home / Menu management Menu management Restaurant search Restaurant name or ID …" at bounding box center [288, 225] width 304 height 397
click at [165, 105] on input "search" at bounding box center [176, 107] width 67 height 12
type input "CLASSIC"
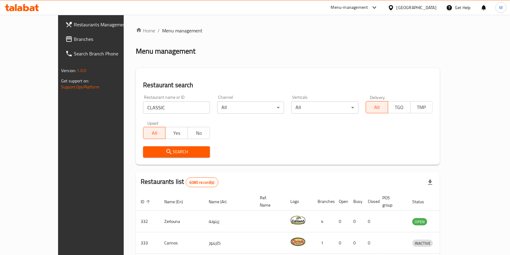
click at [157, 104] on input "CLASSIC" at bounding box center [176, 107] width 67 height 12
paste input "Little Caesars"
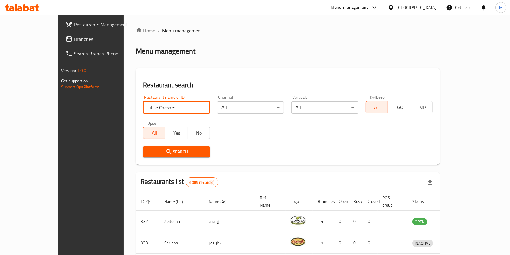
type input "Little Caesars"
click button "Search" at bounding box center [176, 151] width 67 height 11
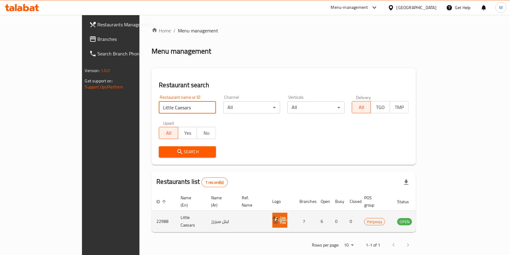
click at [440, 218] on link "enhanced table" at bounding box center [434, 221] width 11 height 7
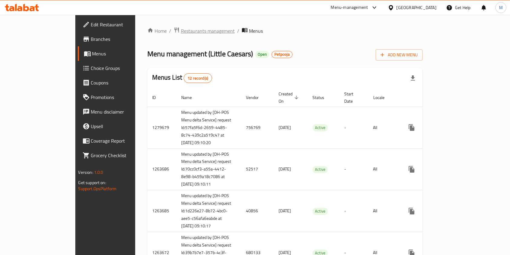
click at [181, 30] on span "Restaurants management" at bounding box center [208, 30] width 54 height 7
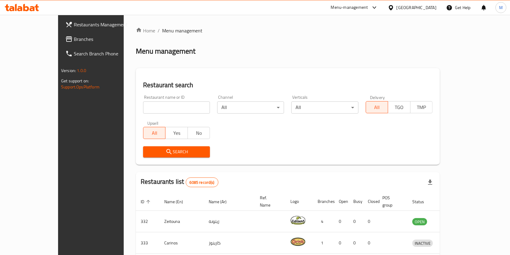
click at [153, 102] on input "search" at bounding box center [176, 107] width 67 height 12
type input "Little Caesars"
click at [156, 151] on span "Search" at bounding box center [176, 152] width 57 height 8
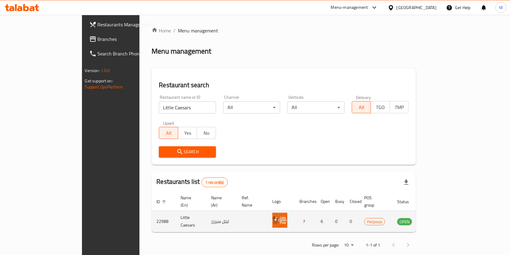
click at [152, 212] on td "22988" at bounding box center [164, 221] width 24 height 21
copy td "22988"
click at [440, 218] on link "enhanced table" at bounding box center [434, 221] width 11 height 7
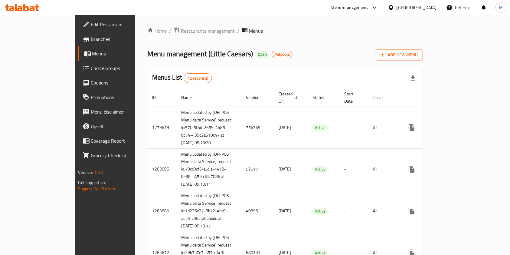
click at [92, 50] on span "Menus" at bounding box center [124, 53] width 64 height 7
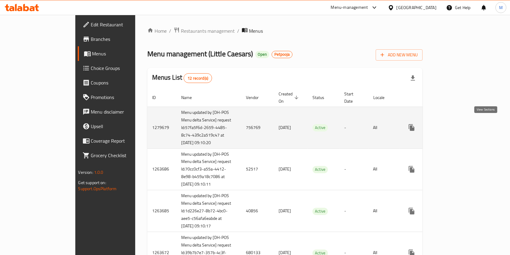
click at [463, 125] on link "enhanced table" at bounding box center [455, 127] width 15 height 15
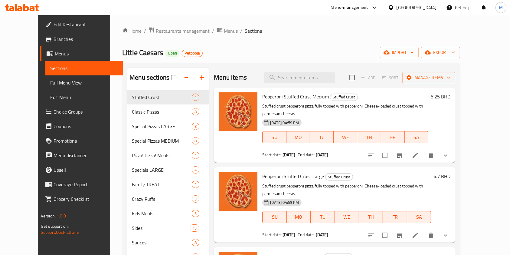
click at [313, 70] on div "Menu items Add Sort Manage items" at bounding box center [335, 78] width 242 height 20
click at [314, 75] on input "search" at bounding box center [299, 77] width 71 height 11
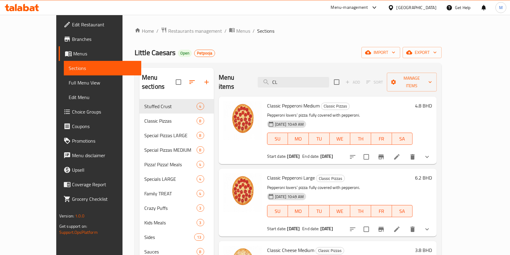
type input "CL"
click at [168, 28] on span "Restaurants management" at bounding box center [195, 30] width 54 height 7
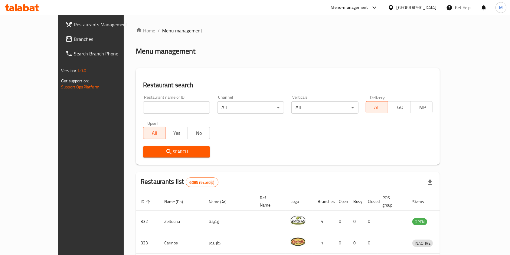
drag, startPoint x: 162, startPoint y: 114, endPoint x: 162, endPoint y: 108, distance: 5.8
click at [161, 110] on input "search" at bounding box center [176, 107] width 67 height 12
click at [162, 108] on input "search" at bounding box center [176, 107] width 67 height 12
type input "Little Caesars"
click at [159, 149] on span "Search" at bounding box center [176, 152] width 57 height 8
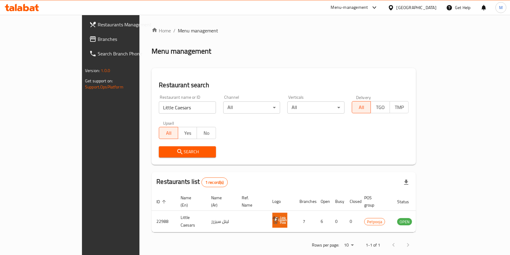
click at [164, 149] on span "Search" at bounding box center [188, 152] width 48 height 8
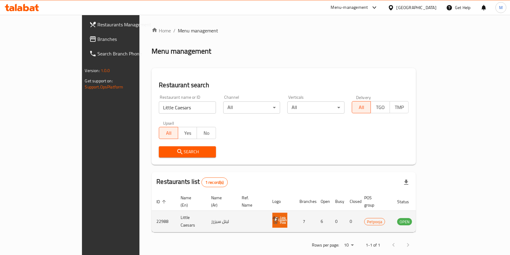
click at [152, 214] on td "22988" at bounding box center [164, 221] width 24 height 21
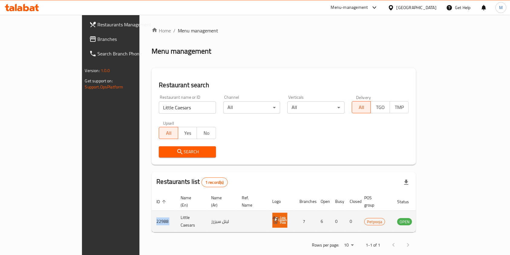
copy td "22988"
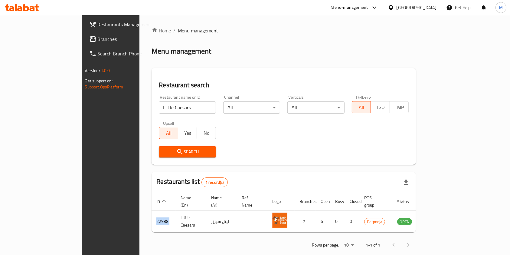
click at [159, 109] on input "Little Caesars" at bounding box center [187, 107] width 57 height 12
type input "Baskin Robbins"
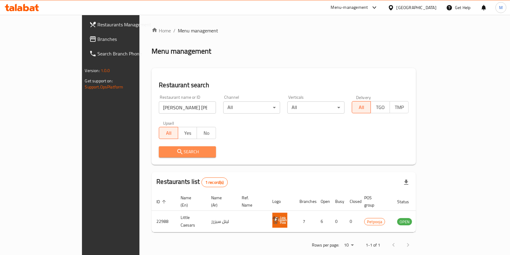
click at [159, 147] on button "Search" at bounding box center [187, 151] width 57 height 11
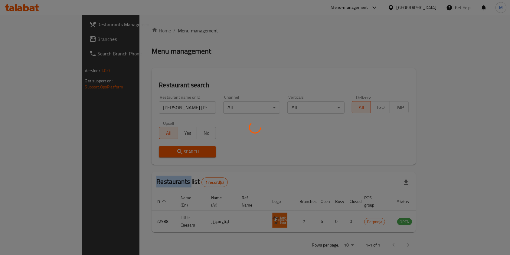
click at [158, 147] on div at bounding box center [255, 127] width 510 height 255
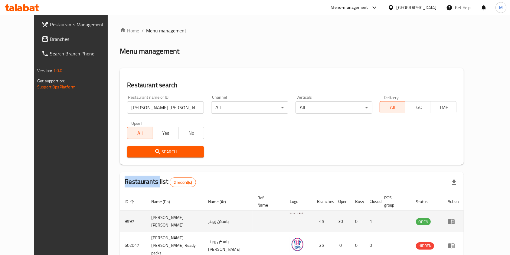
click at [464, 216] on td "enhanced table" at bounding box center [453, 221] width 21 height 21
click at [464, 213] on td "enhanced table" at bounding box center [453, 221] width 21 height 21
click at [459, 218] on link "enhanced table" at bounding box center [453, 221] width 11 height 7
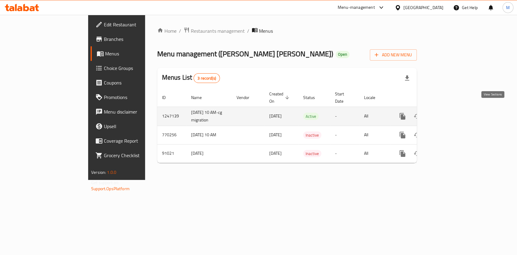
click at [453, 109] on link "enhanced table" at bounding box center [446, 116] width 15 height 15
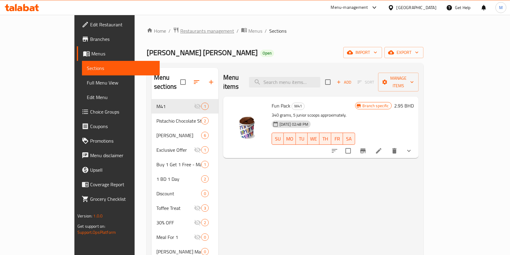
click at [180, 32] on span "Restaurants management" at bounding box center [207, 30] width 54 height 7
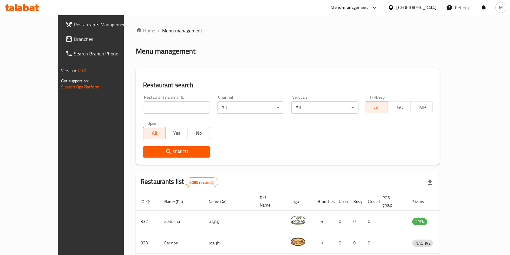
click at [150, 108] on input "search" at bounding box center [176, 107] width 67 height 12
type input "costa"
click button "Search" at bounding box center [176, 151] width 67 height 11
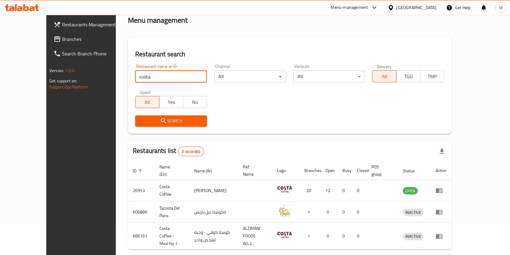
scroll to position [45, 0]
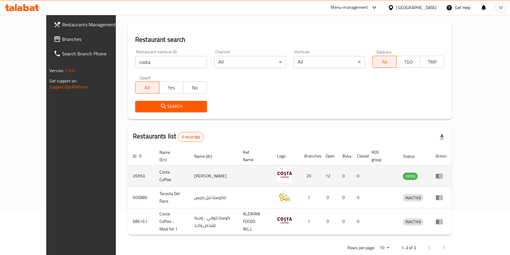
click at [452, 166] on td "enhanced table" at bounding box center [441, 175] width 21 height 21
click at [447, 172] on link "enhanced table" at bounding box center [441, 175] width 11 height 7
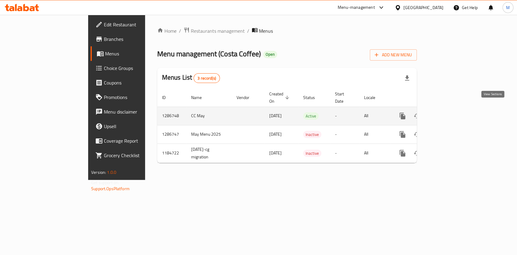
click at [449, 113] on icon "enhanced table" at bounding box center [445, 115] width 5 height 5
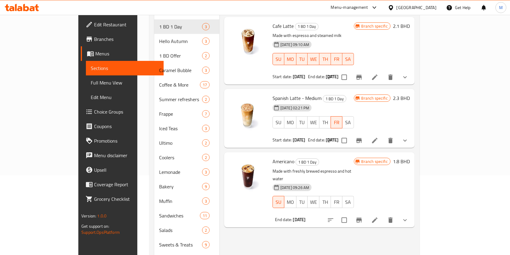
scroll to position [116, 0]
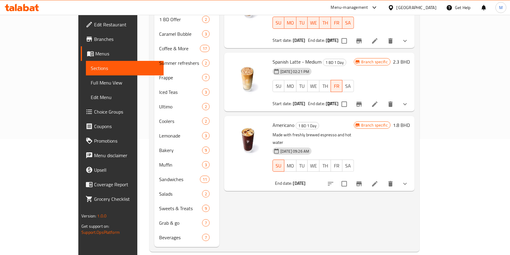
click at [384, 99] on li at bounding box center [375, 104] width 17 height 11
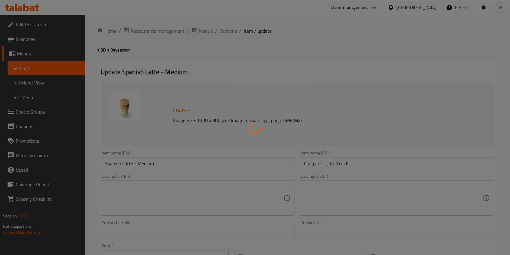
type input "Your Drink Type"
type input "1"
type input "اختيارك من القهوة"
type input "1"
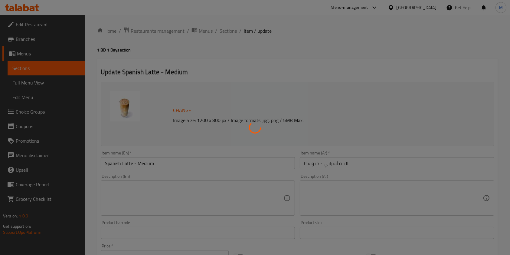
type input "1"
type input "إختيارك من الحليب:"
type input "1"
type input "Add On:"
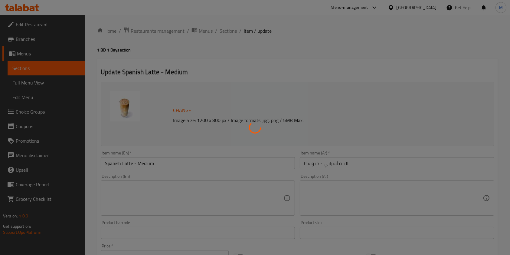
type input "0"
type input "9"
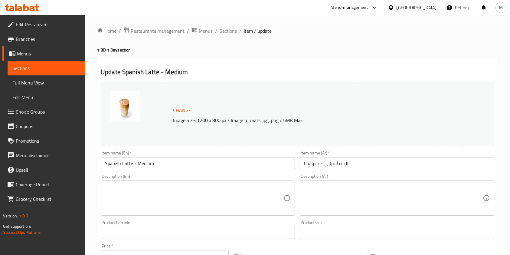
click at [232, 31] on span "Sections" at bounding box center [228, 30] width 17 height 7
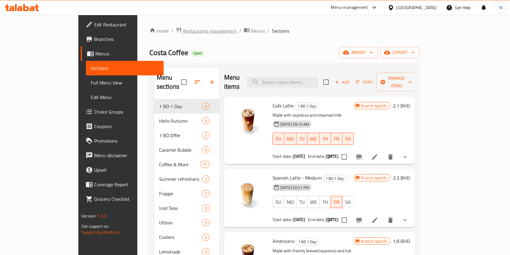
click at [183, 31] on span "Restaurants management" at bounding box center [210, 30] width 54 height 7
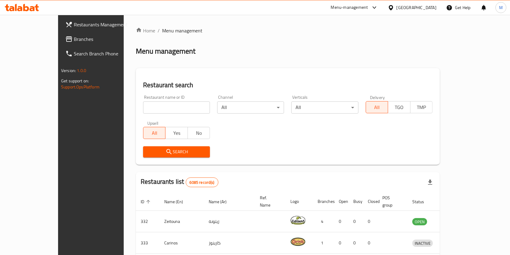
click at [158, 110] on input "search" at bounding box center [176, 107] width 67 height 12
type input "king karak"
click button "Search" at bounding box center [176, 151] width 67 height 11
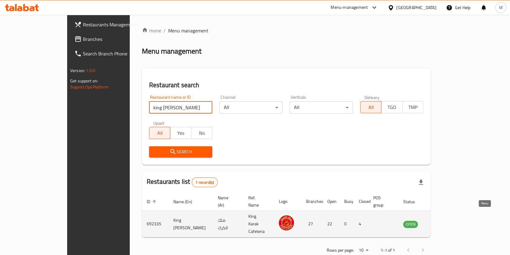
click at [447, 220] on link "enhanced table" at bounding box center [440, 223] width 11 height 7
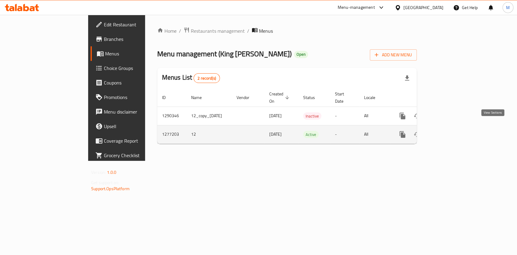
click at [450, 131] on icon "enhanced table" at bounding box center [445, 134] width 7 height 7
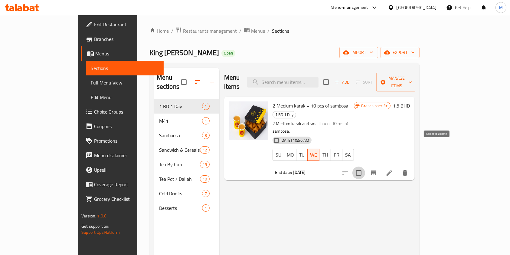
click at [365, 166] on input "checkbox" at bounding box center [359, 172] width 13 height 13
checkbox input "true"
click at [412, 76] on span "Manage items" at bounding box center [396, 81] width 31 height 15
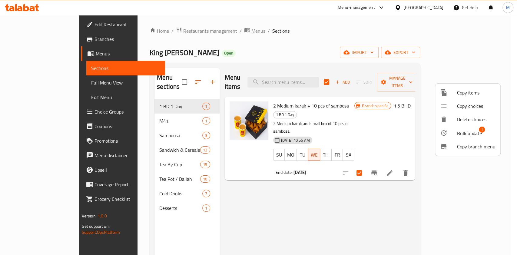
click at [467, 134] on span "Bulk update" at bounding box center [469, 133] width 25 height 7
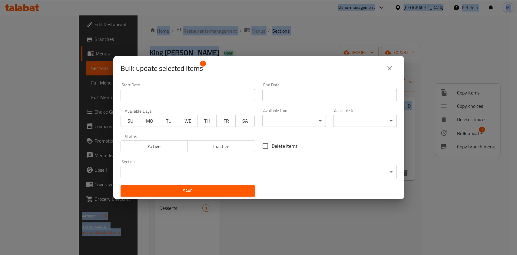
click at [142, 143] on span "Active" at bounding box center [154, 146] width 62 height 9
click at [136, 122] on span "SU" at bounding box center [130, 121] width 14 height 9
click at [174, 96] on input "Start Date" at bounding box center [187, 95] width 134 height 12
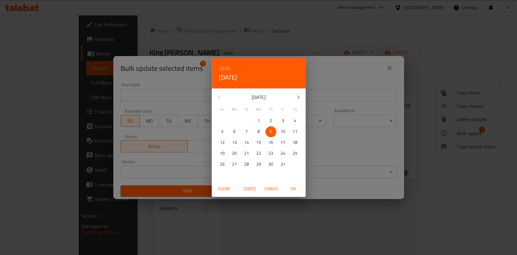
click at [217, 143] on span "12" at bounding box center [222, 143] width 11 height 8
click at [289, 185] on span "OK" at bounding box center [293, 189] width 15 height 8
type input "12-10-2025"
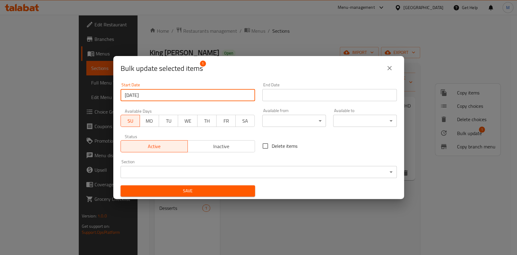
click at [270, 101] on input "Start Date" at bounding box center [329, 95] width 134 height 12
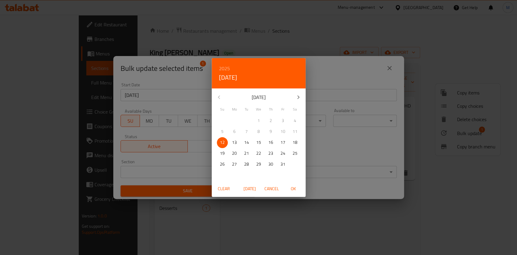
click at [223, 144] on p "12" at bounding box center [222, 143] width 5 height 8
click at [290, 188] on span "OK" at bounding box center [293, 189] width 15 height 8
type input "12-10-2025"
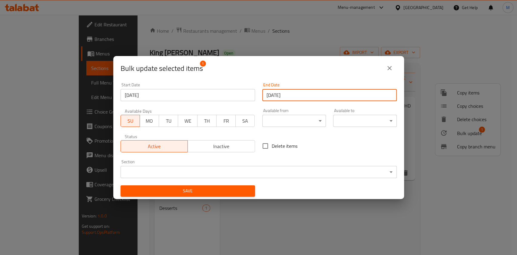
click at [217, 191] on span "Save" at bounding box center [187, 191] width 125 height 8
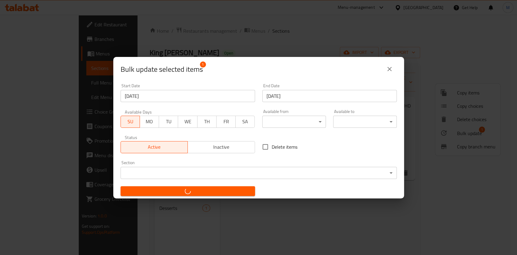
checkbox input "false"
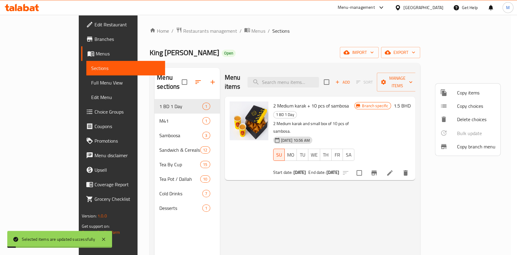
click at [315, 184] on div at bounding box center [258, 127] width 517 height 255
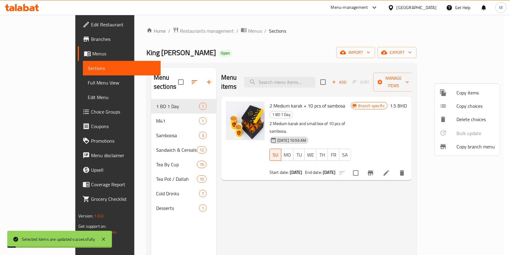
click at [315, 184] on div "Menu items Add Sort Manage items 2 Medium karak + 10 pcs of sambosa 1 BD 1 Day …" at bounding box center [314, 195] width 196 height 255
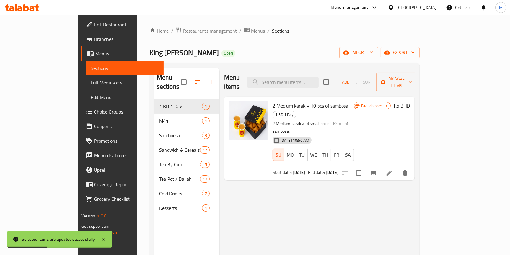
click at [398, 167] on li at bounding box center [389, 172] width 17 height 11
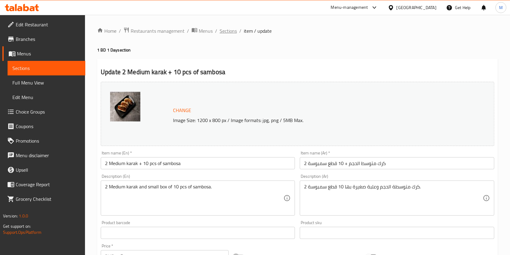
click at [226, 31] on span "Sections" at bounding box center [228, 30] width 17 height 7
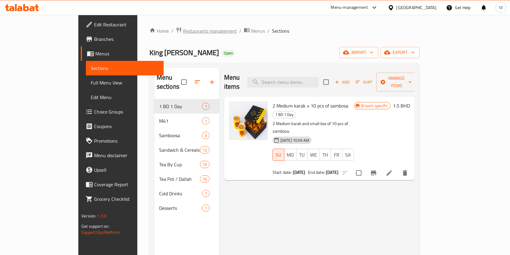
click at [183, 31] on span "Restaurants management" at bounding box center [210, 30] width 54 height 7
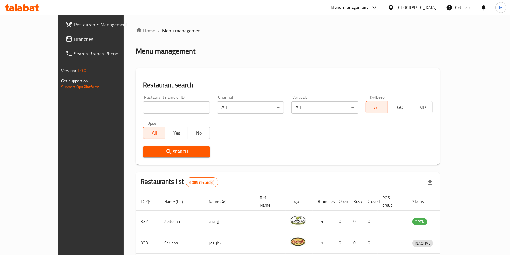
click at [173, 107] on input "search" at bounding box center [176, 107] width 67 height 12
type input "monster cookies"
click button "Search" at bounding box center [176, 151] width 67 height 11
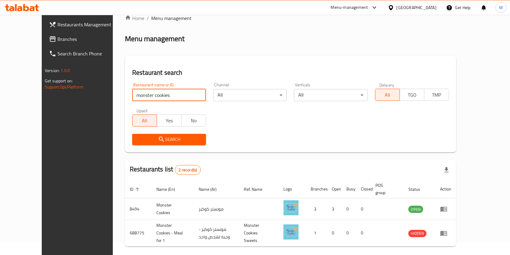
scroll to position [24, 0]
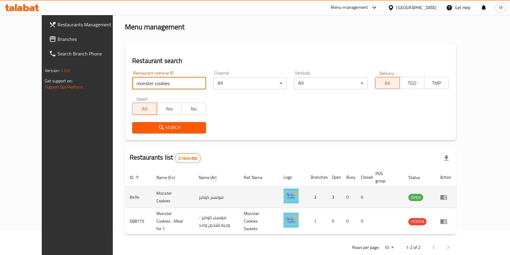
drag, startPoint x: 496, startPoint y: 191, endPoint x: 489, endPoint y: 189, distance: 7.4
click at [457, 190] on td "enhanced table" at bounding box center [446, 196] width 21 height 21
click at [448, 193] on icon "enhanced table" at bounding box center [443, 196] width 7 height 7
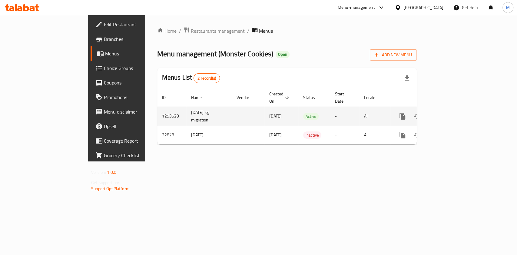
click at [453, 110] on link "enhanced table" at bounding box center [446, 116] width 15 height 15
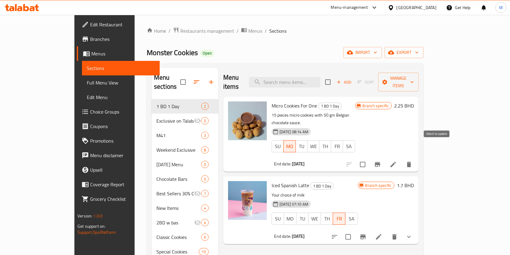
click at [369, 158] on input "checkbox" at bounding box center [363, 164] width 13 height 13
click at [385, 157] on button "Branch-specific-item" at bounding box center [378, 164] width 15 height 15
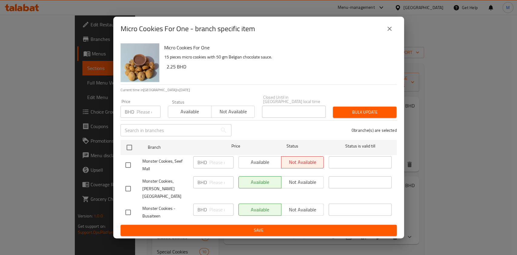
click at [385, 36] on button "close" at bounding box center [389, 28] width 15 height 15
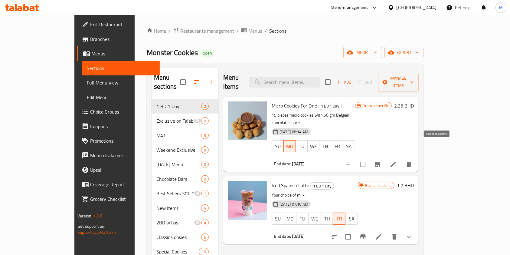
click at [369, 158] on input "checkbox" at bounding box center [363, 164] width 13 height 13
checkbox input "true"
click at [414, 74] on span "Manage items" at bounding box center [398, 81] width 31 height 15
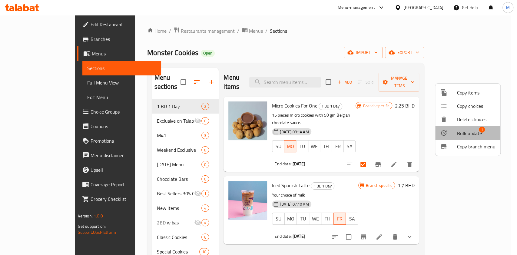
click at [460, 135] on span "Bulk update" at bounding box center [469, 133] width 25 height 7
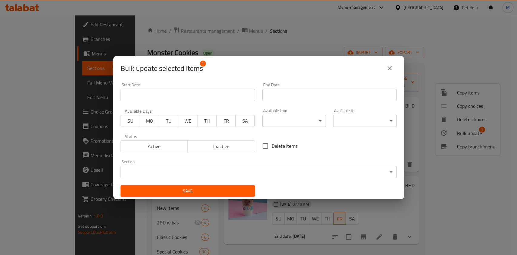
click at [130, 120] on span "SU" at bounding box center [130, 121] width 14 height 9
click at [148, 144] on span "Active" at bounding box center [154, 146] width 62 height 9
click at [155, 93] on input "Start Date" at bounding box center [187, 95] width 134 height 12
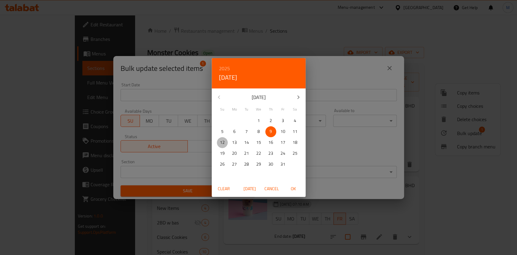
click at [225, 142] on span "12" at bounding box center [222, 143] width 11 height 8
click at [292, 188] on span "OK" at bounding box center [293, 189] width 15 height 8
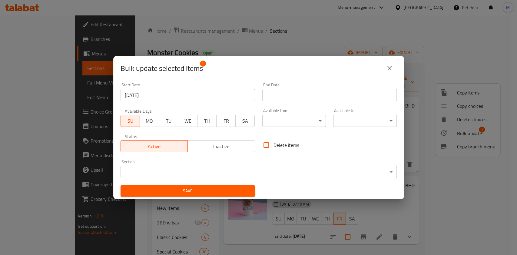
type input "[DATE]"
click at [292, 188] on span "OK" at bounding box center [293, 189] width 15 height 8
click at [283, 90] on input "Start Date" at bounding box center [329, 95] width 134 height 12
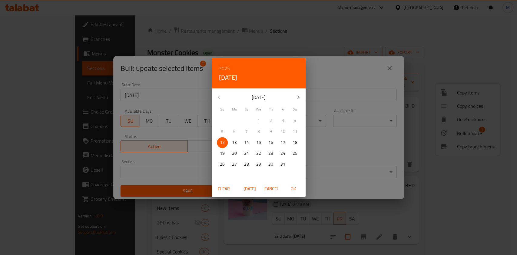
click at [224, 144] on p "12" at bounding box center [222, 143] width 5 height 8
click at [293, 191] on span "OK" at bounding box center [293, 189] width 15 height 8
type input "[DATE]"
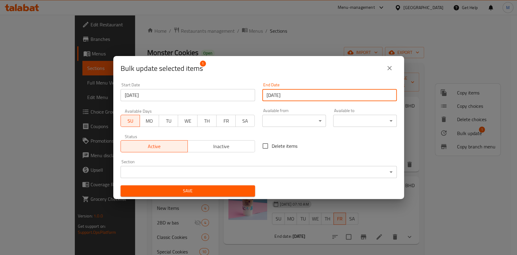
click at [206, 188] on span "Save" at bounding box center [187, 191] width 125 height 8
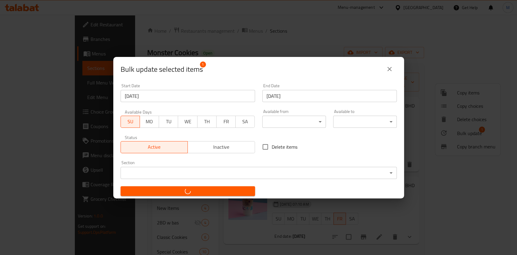
checkbox input "false"
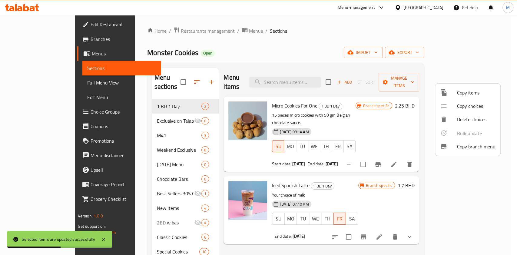
click at [398, 164] on div at bounding box center [258, 127] width 517 height 255
click at [361, 179] on div "Iced Spanish Latte 1 BD 1 Day Your choice of milk 10-07-2025 07:10 AM SU MO TU …" at bounding box center [314, 210] width 91 height 63
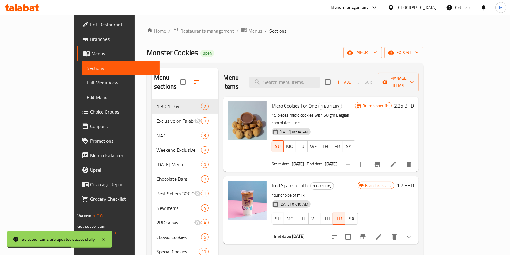
click at [397, 161] on icon at bounding box center [393, 164] width 7 height 7
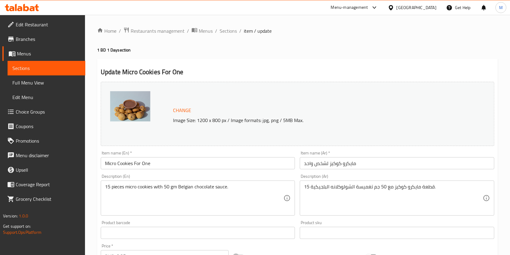
click at [35, 38] on span "Branches" at bounding box center [48, 38] width 65 height 7
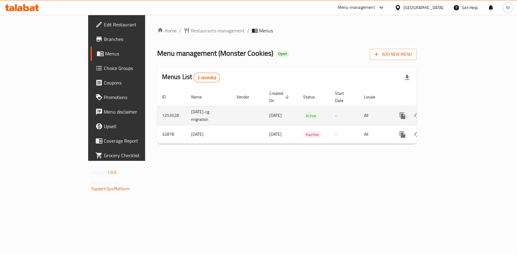
click at [450, 112] on icon "enhanced table" at bounding box center [445, 115] width 7 height 7
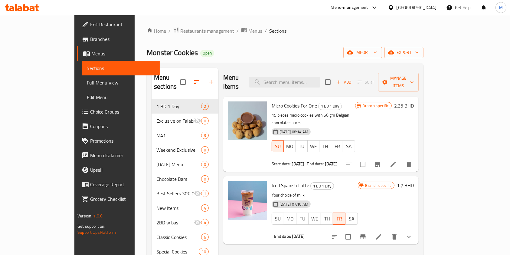
click at [180, 30] on span "Restaurants management" at bounding box center [207, 30] width 54 height 7
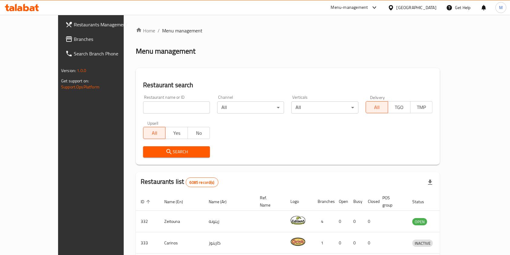
click at [74, 40] on span "Branches" at bounding box center [106, 38] width 65 height 7
click at [146, 110] on input "search" at bounding box center [176, 107] width 67 height 12
type input "costa"
click button "Search" at bounding box center [176, 151] width 67 height 11
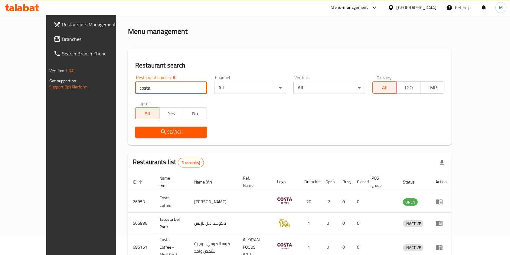
scroll to position [45, 0]
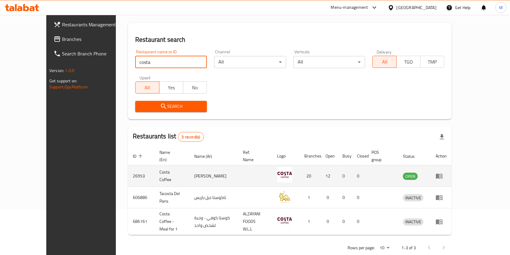
click at [128, 170] on td "26953" at bounding box center [141, 175] width 27 height 21
copy td "26953"
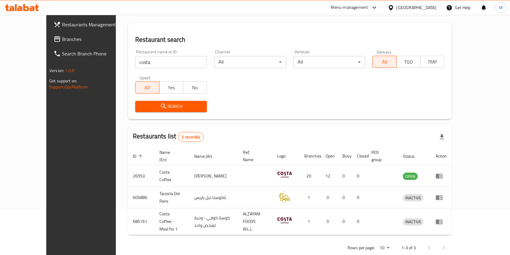
click at [157, 54] on div "Restaurant name or ID costa Restaurant name or ID" at bounding box center [171, 59] width 72 height 18
drag, startPoint x: 157, startPoint y: 54, endPoint x: 155, endPoint y: 62, distance: 8.2
click at [157, 55] on div "Restaurant name or ID costa Restaurant name or ID" at bounding box center [171, 59] width 72 height 18
click at [155, 62] on input "costa" at bounding box center [171, 62] width 72 height 12
click at [155, 63] on input "costa" at bounding box center [171, 62] width 72 height 12
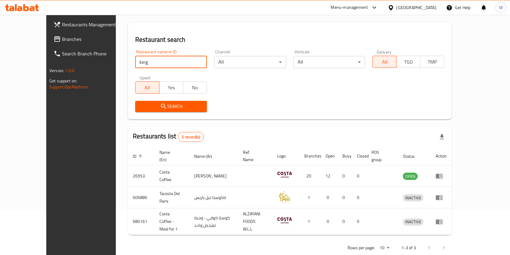
type input "King [PERSON_NAME]"
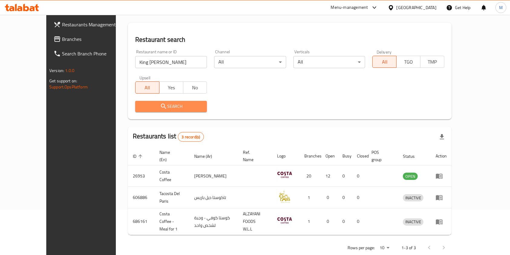
click at [162, 109] on span "Search" at bounding box center [171, 107] width 62 height 8
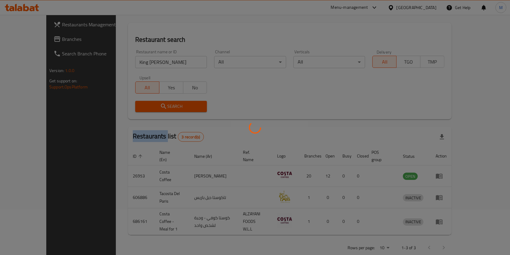
click at [162, 109] on div at bounding box center [255, 127] width 510 height 255
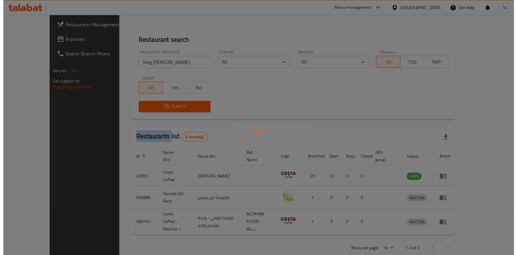
scroll to position [0, 0]
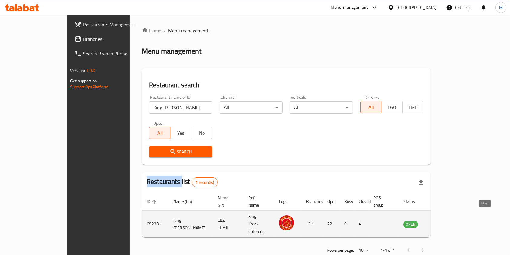
click at [447, 220] on link "enhanced table" at bounding box center [440, 223] width 11 height 7
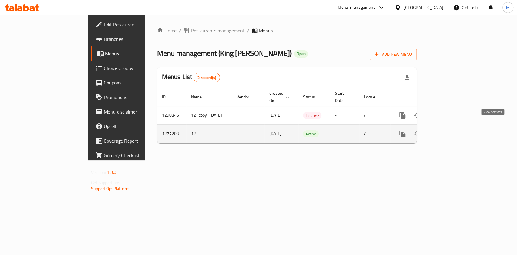
click at [450, 130] on icon "enhanced table" at bounding box center [445, 133] width 7 height 7
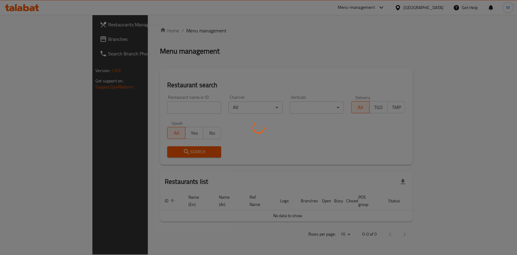
click at [180, 104] on div at bounding box center [258, 127] width 517 height 255
click at [180, 105] on div at bounding box center [258, 127] width 517 height 255
click at [177, 110] on div at bounding box center [258, 127] width 517 height 255
click at [177, 107] on div at bounding box center [258, 127] width 517 height 255
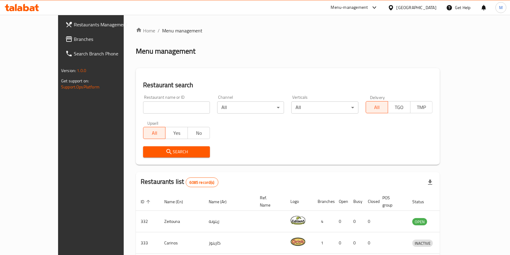
click at [178, 108] on input "search" at bounding box center [176, 107] width 67 height 12
type input "King [PERSON_NAME]"
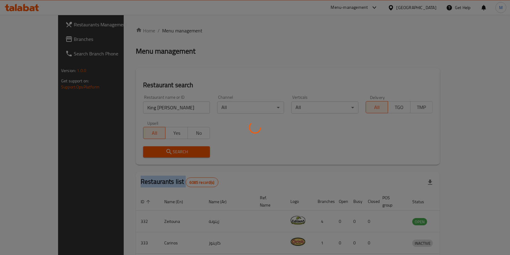
click at [159, 153] on div at bounding box center [255, 127] width 510 height 255
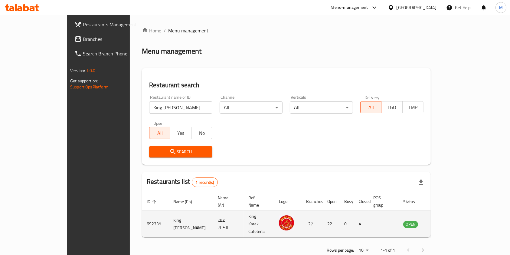
click at [142, 216] on td "692335" at bounding box center [155, 224] width 27 height 27
copy td "692335"
click at [447, 220] on link "enhanced table" at bounding box center [440, 223] width 11 height 7
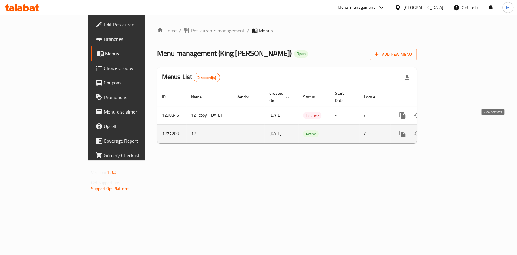
click at [450, 130] on icon "enhanced table" at bounding box center [445, 133] width 7 height 7
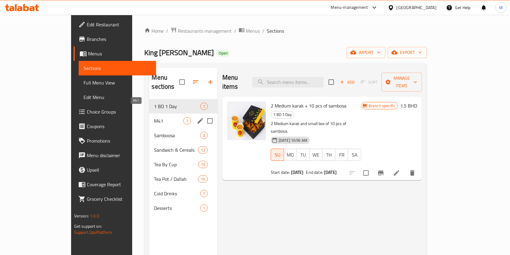
click at [154, 117] on span "M41" at bounding box center [168, 120] width 29 height 7
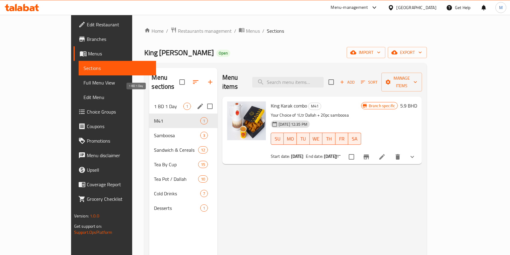
click at [154, 103] on span "1 BD 1 Day" at bounding box center [168, 106] width 29 height 7
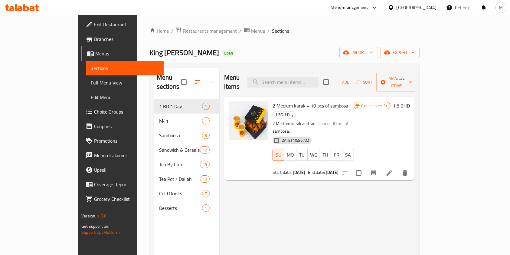
click at [183, 32] on span "Restaurants management" at bounding box center [210, 30] width 54 height 7
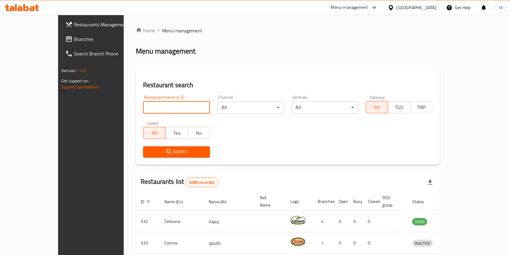
click at [160, 104] on input "search" at bounding box center [176, 107] width 67 height 12
paste input "1277203"
type input "1277203"
click at [155, 110] on input "1277203" at bounding box center [176, 107] width 67 height 12
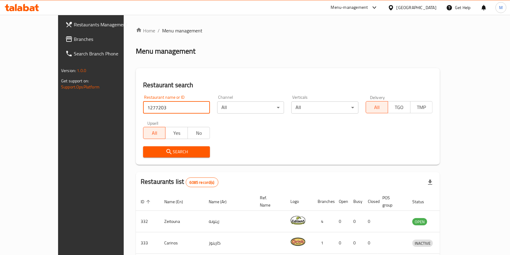
click at [155, 110] on input "1277203" at bounding box center [176, 107] width 67 height 12
type input "ki"
click at [154, 111] on input "ki" at bounding box center [176, 107] width 67 height 12
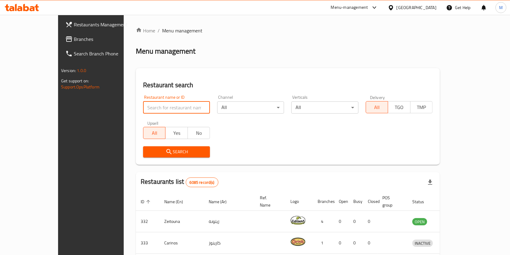
paste input "692335"
type input "692335"
click button "Search" at bounding box center [176, 151] width 67 height 11
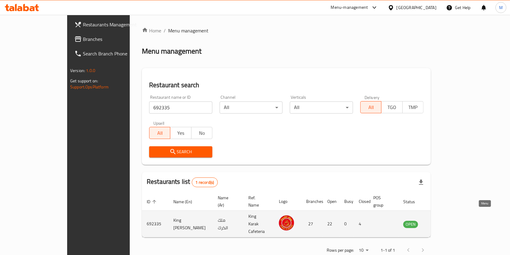
click at [447, 220] on link "enhanced table" at bounding box center [440, 223] width 11 height 7
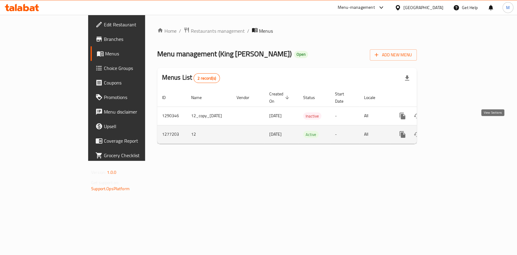
click at [453, 132] on link "enhanced table" at bounding box center [446, 134] width 15 height 15
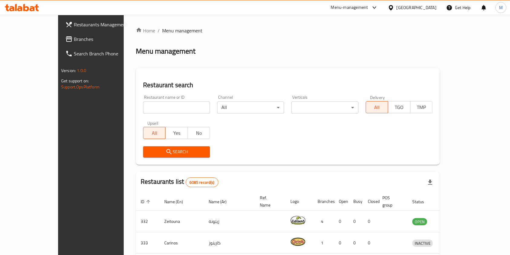
click at [143, 112] on input "search" at bounding box center [176, 107] width 67 height 12
paste input "[PERSON_NAME]"
type input "[PERSON_NAME]"
click button "Search" at bounding box center [176, 151] width 67 height 11
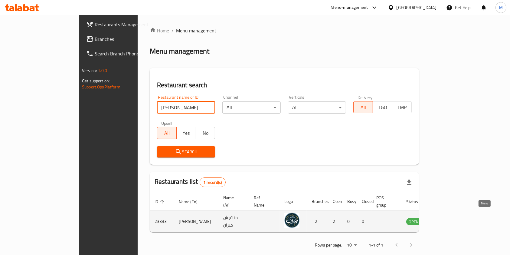
click at [450, 218] on link "enhanced table" at bounding box center [443, 221] width 11 height 7
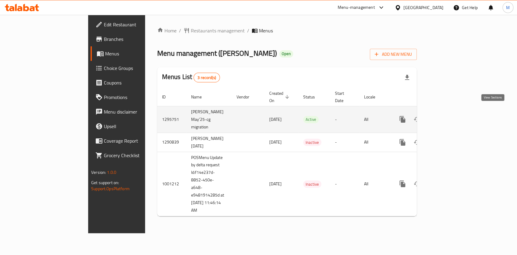
click at [450, 116] on icon "enhanced table" at bounding box center [445, 119] width 7 height 7
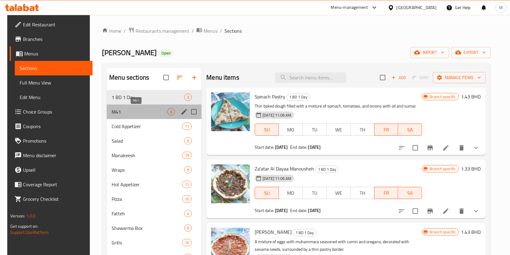
click at [128, 112] on span "M41" at bounding box center [140, 111] width 56 height 7
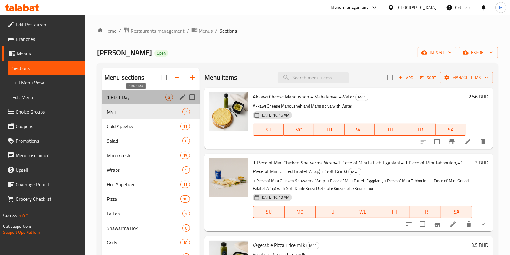
click at [128, 98] on span "1 BD 1 Day" at bounding box center [136, 97] width 59 height 7
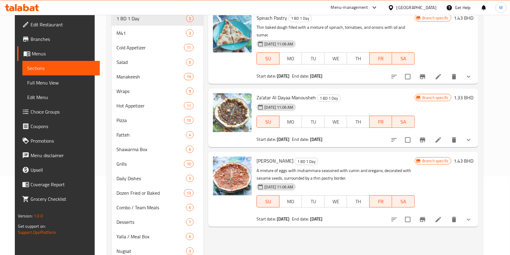
scroll to position [81, 0]
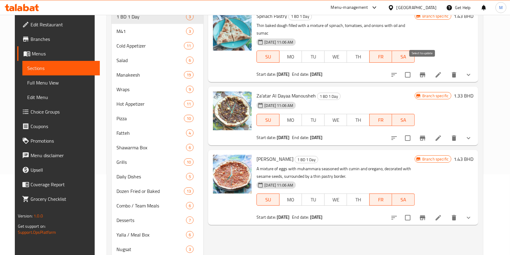
click at [414, 70] on input "checkbox" at bounding box center [408, 74] width 13 height 13
checkbox input "true"
click at [414, 132] on input "checkbox" at bounding box center [408, 138] width 13 height 13
checkbox input "true"
click at [414, 214] on input "checkbox" at bounding box center [408, 217] width 13 height 13
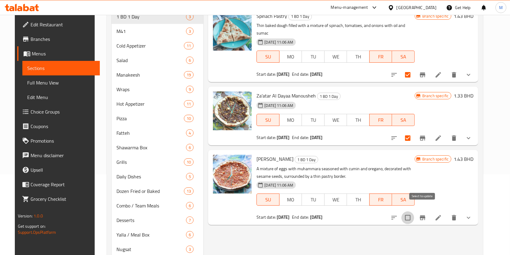
checkbox input "true"
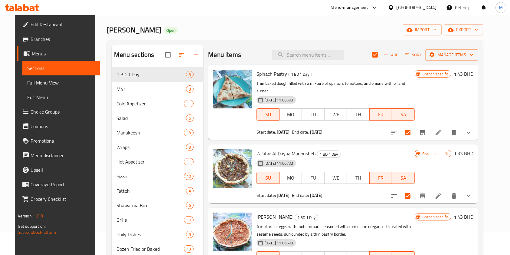
scroll to position [0, 0]
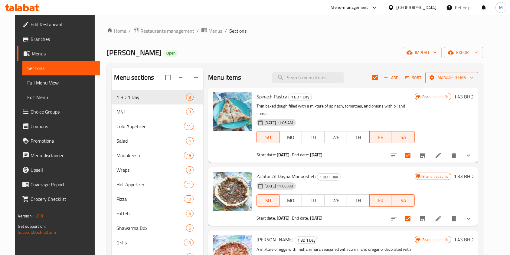
click at [450, 79] on span "Manage items" at bounding box center [451, 78] width 43 height 8
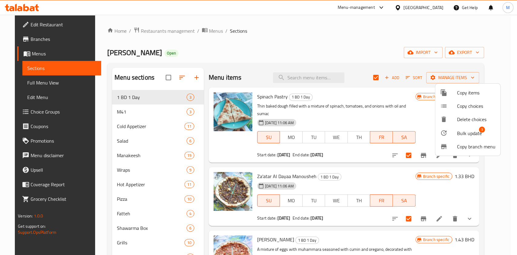
click at [462, 135] on span "Bulk update" at bounding box center [469, 133] width 25 height 7
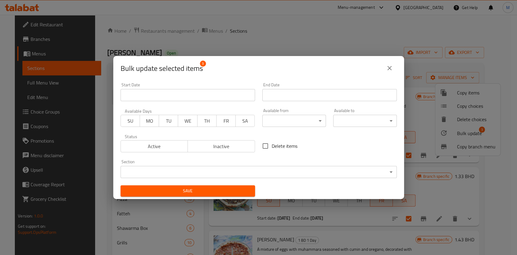
click at [219, 122] on span "FR" at bounding box center [226, 121] width 14 height 9
click at [229, 123] on span "FR" at bounding box center [226, 121] width 14 height 9
click at [161, 152] on button "Active" at bounding box center [154, 146] width 68 height 12
click at [169, 100] on input "Start Date" at bounding box center [187, 95] width 134 height 12
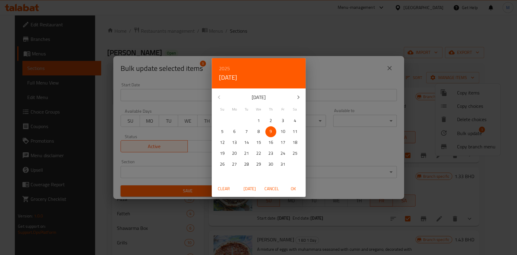
click at [286, 130] on span "10" at bounding box center [282, 132] width 11 height 8
click at [294, 188] on span "OK" at bounding box center [293, 189] width 15 height 8
type input "[DATE]"
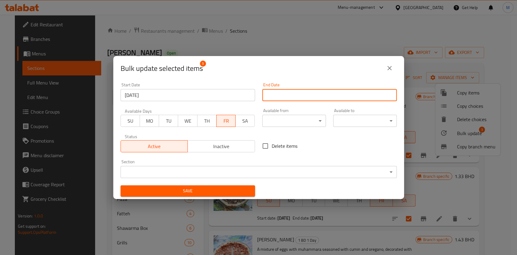
click at [303, 97] on input "Start Date" at bounding box center [329, 95] width 134 height 12
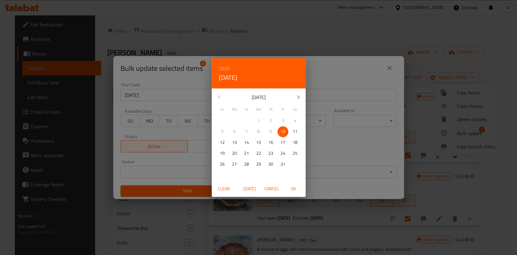
click at [282, 134] on p "10" at bounding box center [282, 132] width 5 height 8
click at [294, 187] on span "OK" at bounding box center [293, 189] width 15 height 8
type input "[DATE]"
click at [294, 187] on span "OK" at bounding box center [293, 189] width 15 height 8
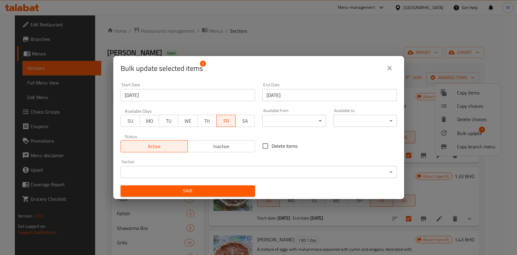
click at [211, 190] on span "Save" at bounding box center [187, 191] width 125 height 8
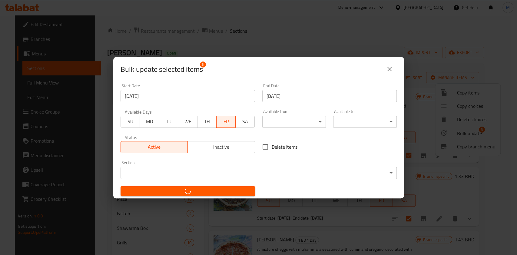
checkbox input "false"
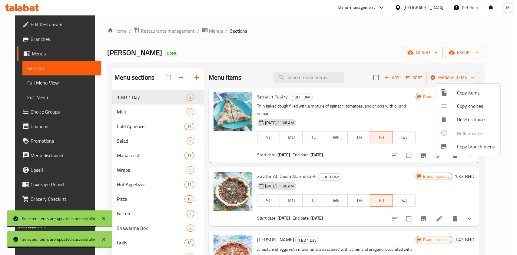
click at [308, 48] on div at bounding box center [258, 127] width 517 height 255
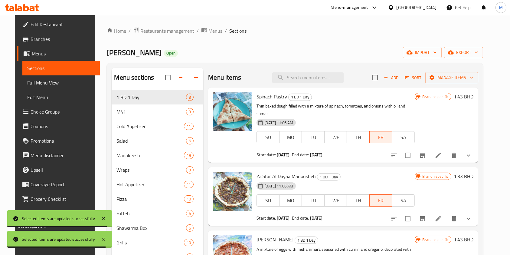
click at [442, 152] on icon at bounding box center [438, 155] width 7 height 7
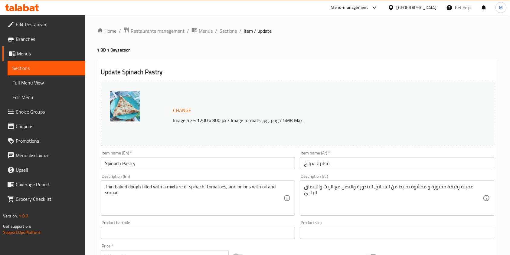
click at [232, 31] on span "Sections" at bounding box center [228, 30] width 17 height 7
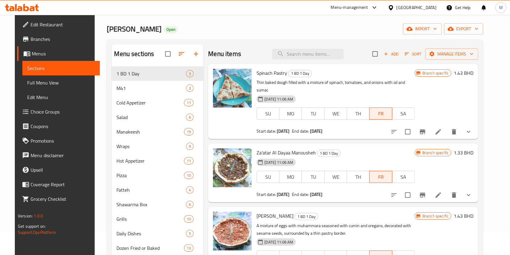
scroll to position [40, 0]
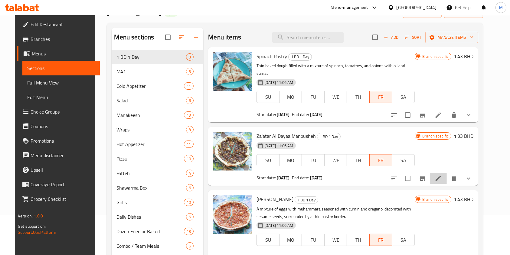
click at [447, 173] on li at bounding box center [438, 178] width 17 height 11
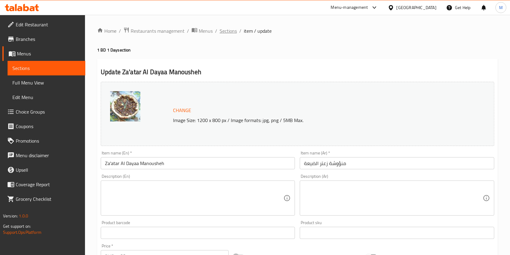
click at [222, 33] on span "Sections" at bounding box center [228, 30] width 17 height 7
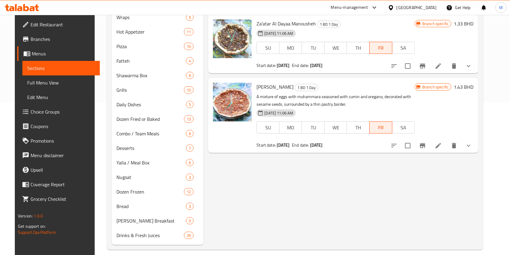
scroll to position [160, 0]
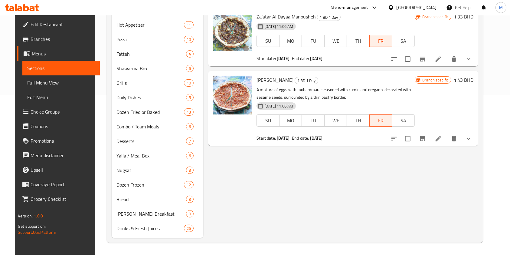
click at [441, 136] on icon at bounding box center [438, 138] width 5 height 5
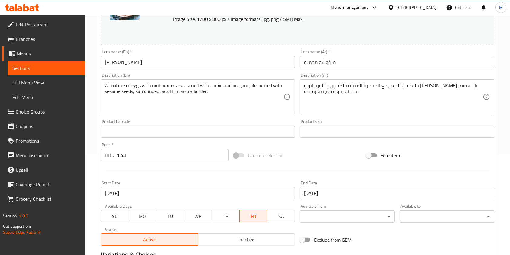
scroll to position [81, 0]
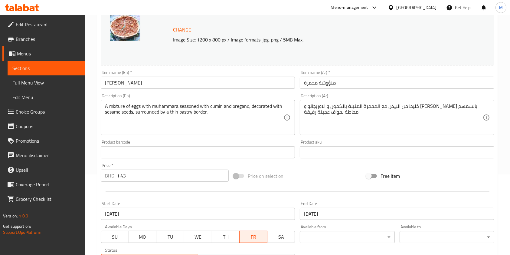
click at [34, 39] on span "Branches" at bounding box center [48, 38] width 65 height 7
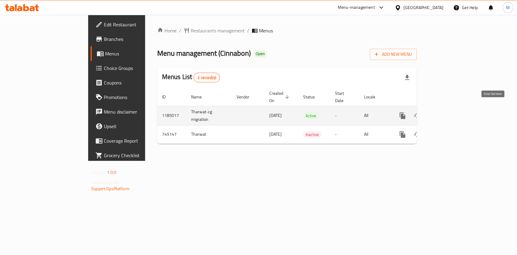
click at [450, 112] on icon "enhanced table" at bounding box center [445, 115] width 7 height 7
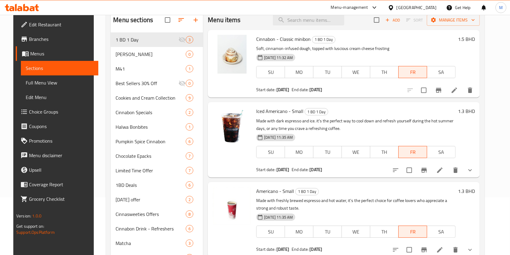
scroll to position [40, 0]
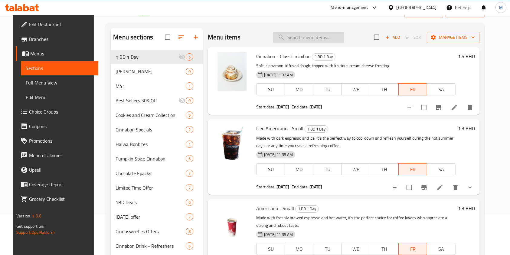
click at [302, 40] on input "search" at bounding box center [308, 37] width 71 height 11
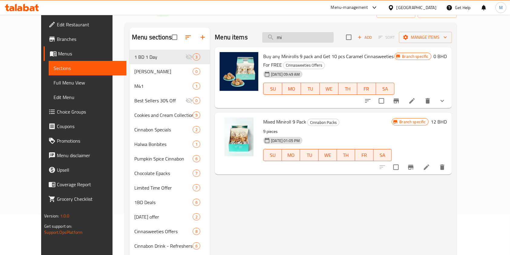
type input "m"
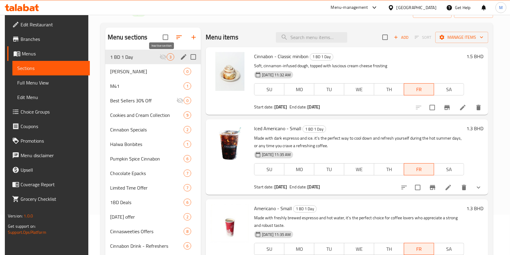
click at [163, 56] on icon "Menu sections" at bounding box center [163, 57] width 7 height 6
click at [185, 54] on icon "edit" at bounding box center [183, 56] width 5 height 5
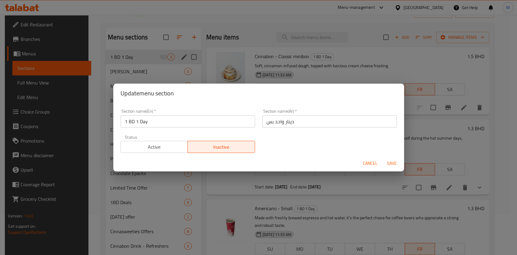
click at [163, 149] on span "Active" at bounding box center [154, 147] width 62 height 9
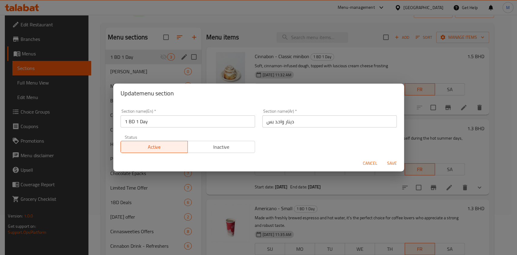
click at [388, 163] on span "Save" at bounding box center [391, 164] width 15 height 8
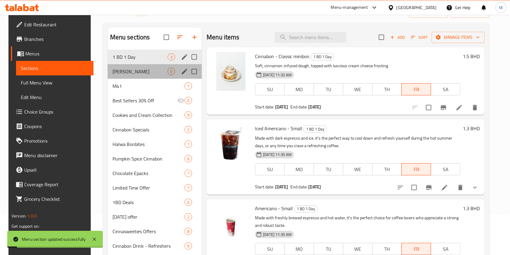
click at [134, 75] on div "Boba Refreshers 0" at bounding box center [155, 71] width 94 height 15
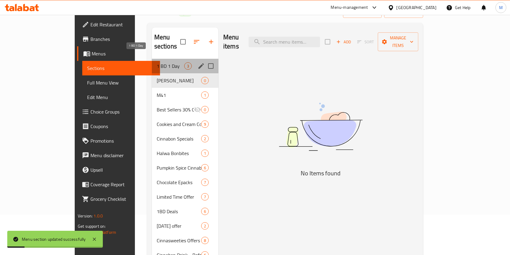
click at [157, 62] on span "1 BD 1 Day" at bounding box center [171, 65] width 28 height 7
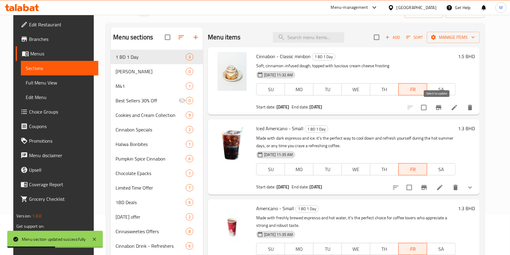
click at [430, 106] on input "checkbox" at bounding box center [424, 107] width 13 height 13
checkbox input "true"
click at [416, 189] on input "checkbox" at bounding box center [409, 187] width 13 height 13
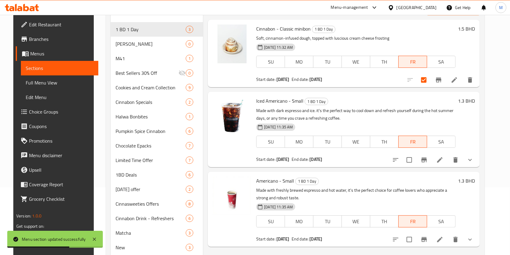
scroll to position [81, 0]
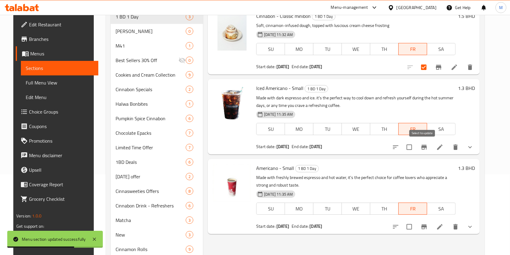
click at [416, 141] on input "checkbox" at bounding box center [409, 147] width 13 height 13
checkbox input "true"
click at [416, 229] on input "checkbox" at bounding box center [409, 226] width 13 height 13
checkbox input "true"
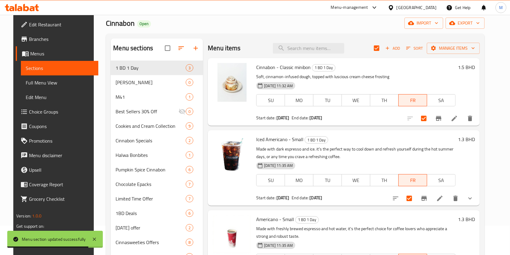
scroll to position [0, 0]
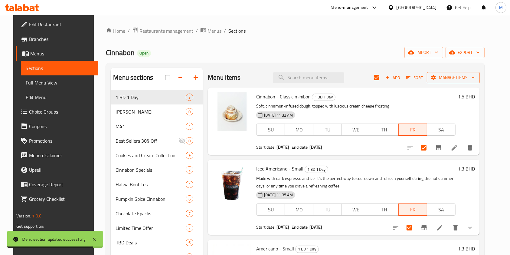
click at [459, 73] on button "Manage items" at bounding box center [453, 77] width 53 height 11
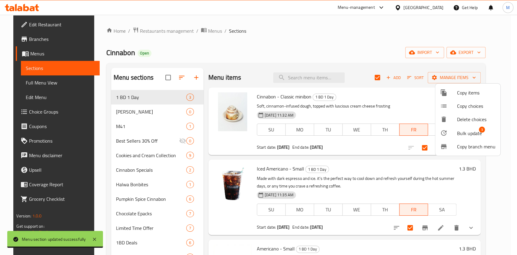
click at [463, 135] on span "Bulk update" at bounding box center [469, 133] width 25 height 7
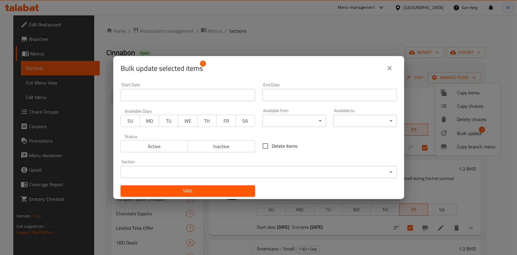
click at [174, 91] on input "Start Date" at bounding box center [187, 95] width 134 height 12
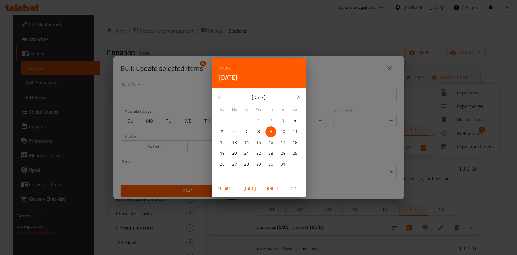
click at [282, 134] on p "10" at bounding box center [282, 132] width 5 height 8
click at [291, 186] on span "OK" at bounding box center [293, 189] width 15 height 8
type input "[DATE]"
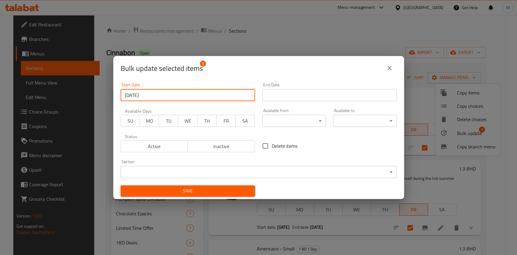
click at [295, 96] on input "Start Date" at bounding box center [329, 95] width 134 height 12
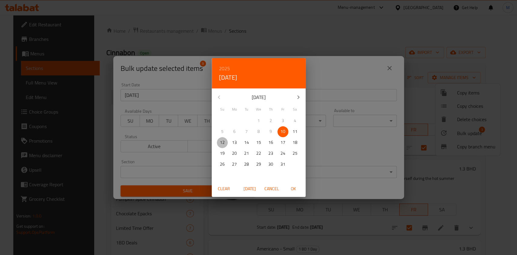
click at [225, 141] on span "12" at bounding box center [222, 143] width 11 height 8
click at [290, 190] on span "OK" at bounding box center [293, 189] width 15 height 8
type input "[DATE]"
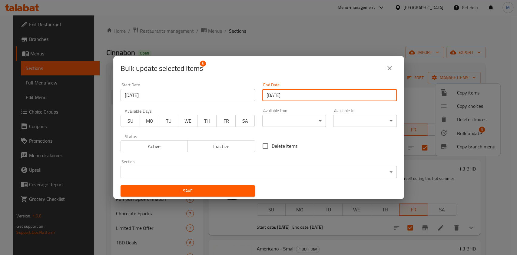
click at [164, 141] on button "Active" at bounding box center [154, 146] width 68 height 12
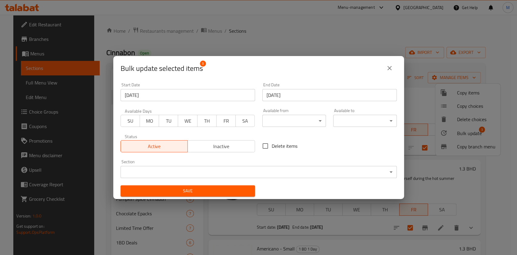
click at [219, 124] on span "FR" at bounding box center [226, 121] width 14 height 9
click at [124, 123] on span "SU" at bounding box center [130, 121] width 14 height 9
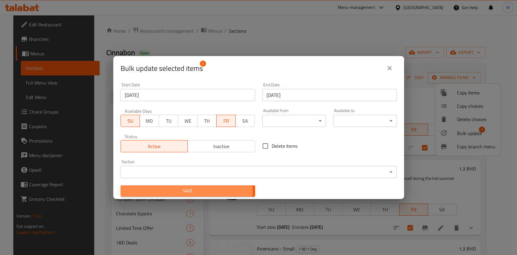
click at [183, 190] on span "Save" at bounding box center [187, 191] width 125 height 8
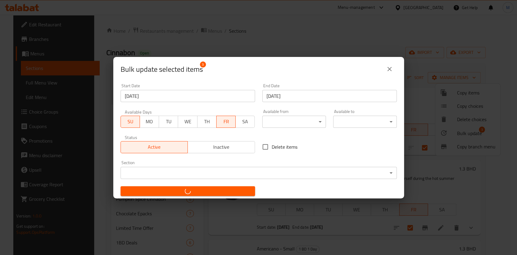
checkbox input "false"
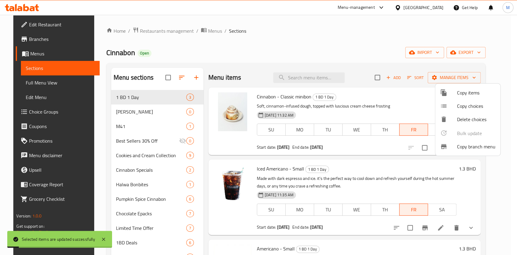
click at [236, 54] on div at bounding box center [258, 127] width 517 height 255
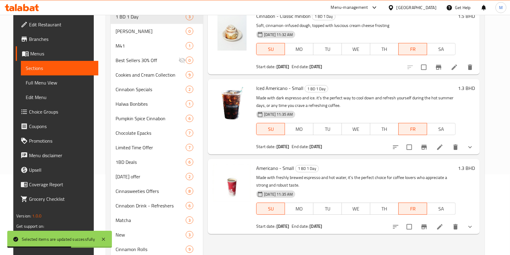
scroll to position [40, 0]
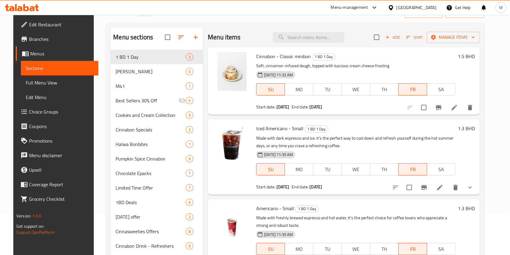
click at [31, 42] on span "Branches" at bounding box center [61, 38] width 65 height 7
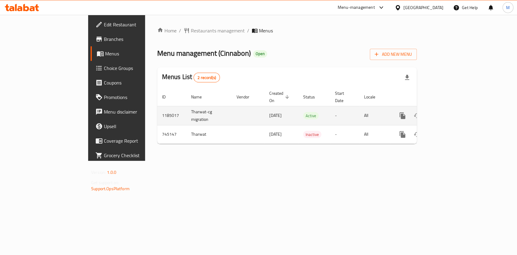
click at [453, 108] on div "enhanced table" at bounding box center [424, 115] width 58 height 15
click at [450, 112] on icon "enhanced table" at bounding box center [445, 115] width 7 height 7
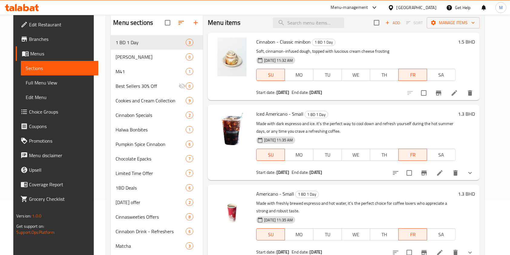
scroll to position [41, 0]
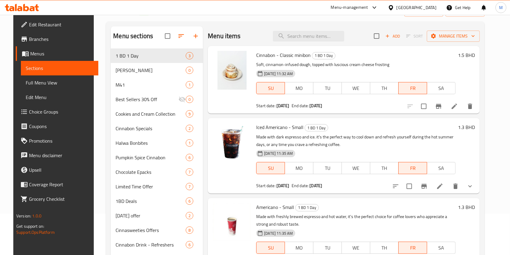
click at [467, 113] on div at bounding box center [440, 106] width 74 height 15
click at [458, 104] on icon at bounding box center [454, 106] width 7 height 7
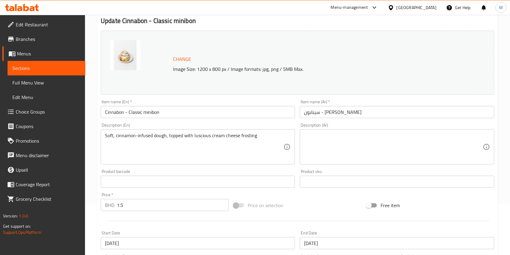
scroll to position [81, 0]
